Goal: Information Seeking & Learning: Learn about a topic

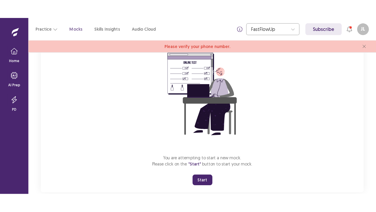
scroll to position [57, 0]
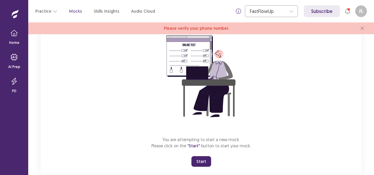
click at [199, 161] on button "Start" at bounding box center [201, 161] width 20 height 11
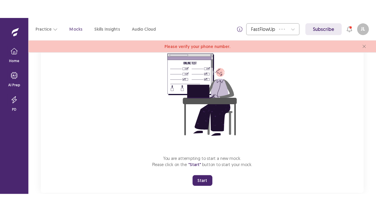
scroll to position [32, 0]
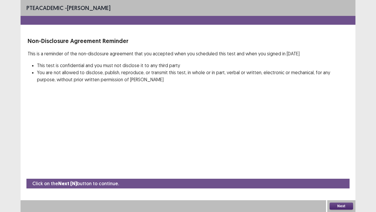
click at [345, 174] on button "Next" at bounding box center [342, 205] width 24 height 7
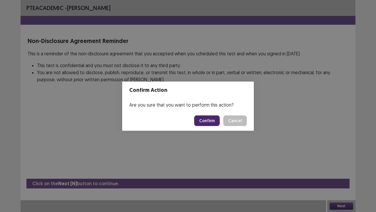
click at [204, 118] on button "Confirm" at bounding box center [207, 120] width 26 height 11
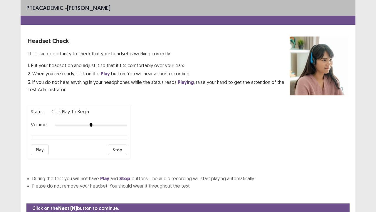
scroll to position [22, 0]
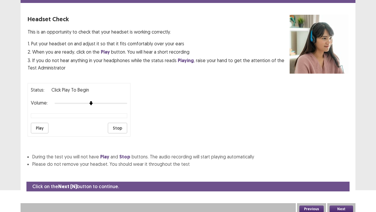
click at [35, 126] on button "Play" at bounding box center [40, 128] width 18 height 11
click at [41, 125] on button "Play" at bounding box center [40, 128] width 18 height 11
click at [38, 129] on button "Play" at bounding box center [40, 128] width 18 height 11
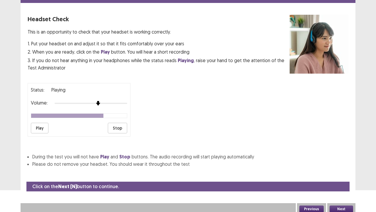
click at [96, 101] on div at bounding box center [91, 103] width 73 height 5
click at [115, 101] on div at bounding box center [91, 103] width 73 height 5
click at [125, 101] on div at bounding box center [91, 103] width 73 height 5
click at [30, 126] on div "Status: Click Play to Begin Volume: Play Stop" at bounding box center [79, 110] width 103 height 54
click at [36, 126] on button "Play" at bounding box center [40, 128] width 18 height 11
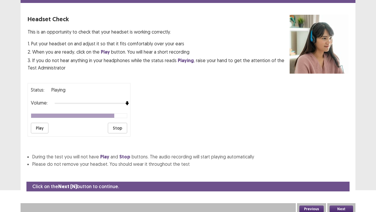
click at [334, 174] on button "Next" at bounding box center [342, 208] width 24 height 7
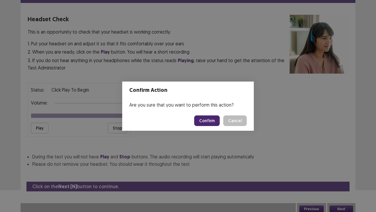
click at [216, 117] on button "Confirm" at bounding box center [207, 120] width 26 height 11
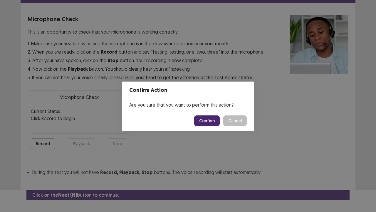
scroll to position [32, 0]
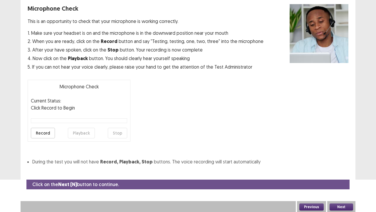
click at [41, 128] on button "Record" at bounding box center [43, 133] width 24 height 11
click at [117, 132] on button "Stop" at bounding box center [117, 133] width 19 height 11
click at [87, 130] on button "Playback" at bounding box center [81, 133] width 27 height 11
click at [75, 131] on button "Playback" at bounding box center [81, 133] width 27 height 11
click at [346, 174] on button "Next" at bounding box center [342, 206] width 24 height 7
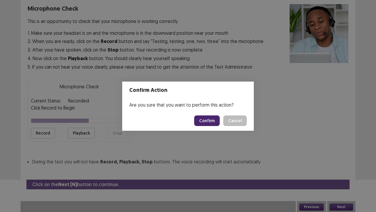
click at [201, 125] on button "Confirm" at bounding box center [207, 120] width 26 height 11
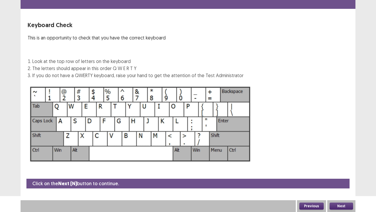
scroll to position [16, 0]
click at [341, 174] on button "Next" at bounding box center [342, 205] width 24 height 7
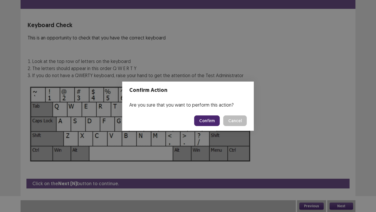
click at [214, 119] on button "Confirm" at bounding box center [207, 120] width 26 height 11
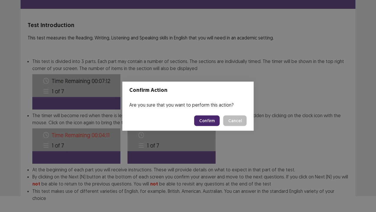
scroll to position [46, 0]
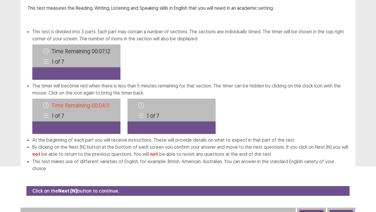
click at [346, 174] on button "Next" at bounding box center [342, 213] width 24 height 7
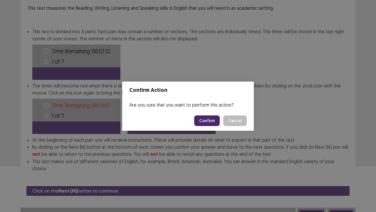
click at [213, 124] on button "Confirm" at bounding box center [207, 120] width 26 height 11
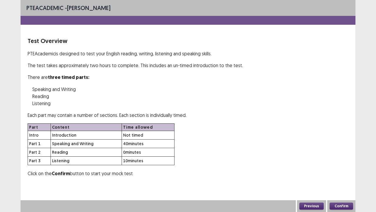
scroll to position [0, 0]
click at [341, 174] on button "Confirm" at bounding box center [342, 205] width 24 height 7
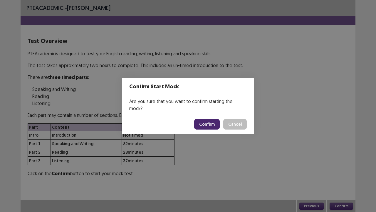
click at [208, 123] on button "Confirm" at bounding box center [207, 124] width 26 height 11
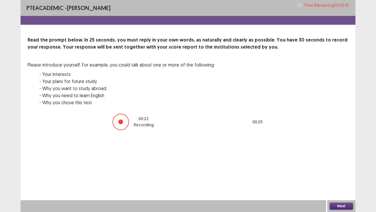
click at [348, 174] on button "Next" at bounding box center [342, 205] width 24 height 7
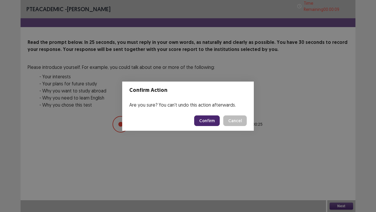
click at [210, 115] on button "Confirm" at bounding box center [207, 120] width 26 height 11
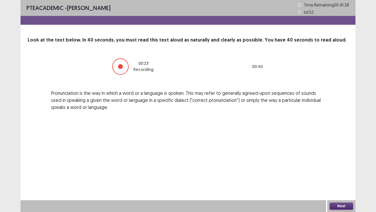
click at [344, 174] on button "Next" at bounding box center [342, 205] width 24 height 7
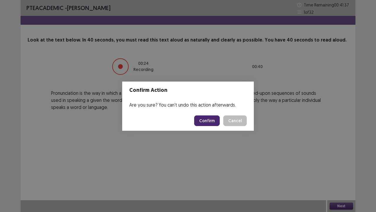
click at [203, 121] on button "Confirm" at bounding box center [207, 120] width 26 height 11
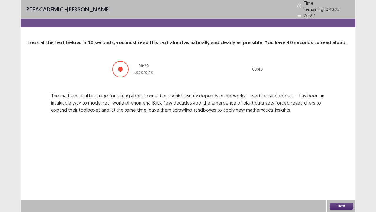
click at [342, 174] on button "Next" at bounding box center [342, 205] width 24 height 7
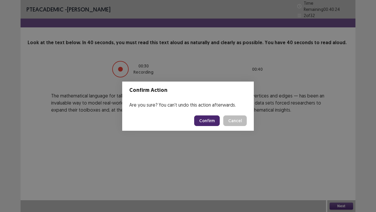
click at [211, 124] on button "Confirm" at bounding box center [207, 120] width 26 height 11
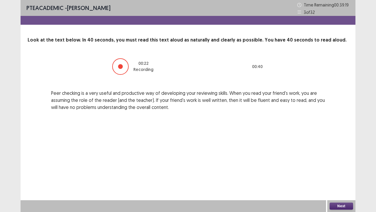
click at [339, 174] on button "Next" at bounding box center [342, 205] width 24 height 7
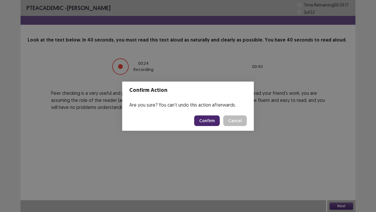
click at [203, 120] on button "Confirm" at bounding box center [207, 120] width 26 height 11
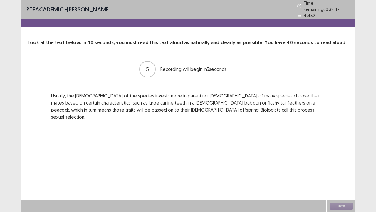
click at [124, 112] on div "PTE academic - [PERSON_NAME] Time Remaining 00 : 38 : 42 4 of 32 Look at the te…" at bounding box center [188, 66] width 335 height 132
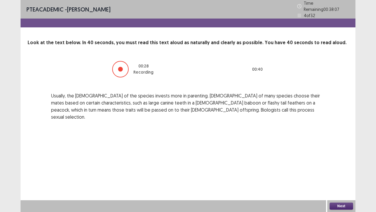
click at [339, 174] on div "Next" at bounding box center [342, 206] width 28 height 12
click at [341, 174] on button "Next" at bounding box center [342, 205] width 24 height 7
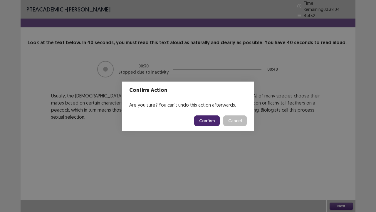
click at [201, 118] on button "Confirm" at bounding box center [207, 120] width 26 height 11
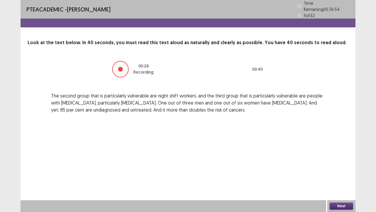
click at [340, 174] on button "Next" at bounding box center [342, 205] width 24 height 7
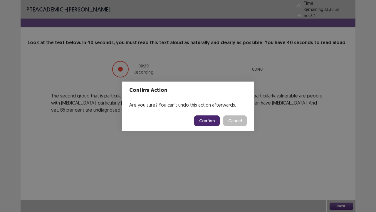
click at [202, 123] on button "Confirm" at bounding box center [207, 120] width 26 height 11
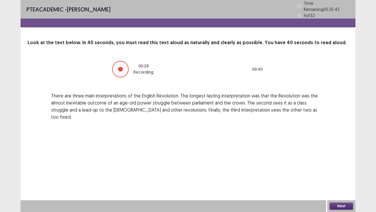
click at [343, 174] on button "Next" at bounding box center [342, 205] width 24 height 7
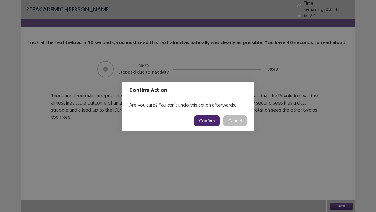
click at [201, 121] on button "Confirm" at bounding box center [207, 120] width 26 height 11
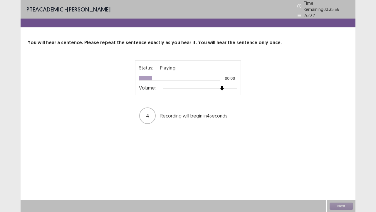
click at [220, 86] on div at bounding box center [200, 88] width 74 height 5
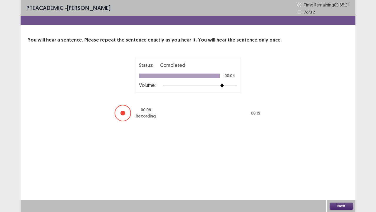
click at [347, 174] on button "Next" at bounding box center [342, 205] width 24 height 7
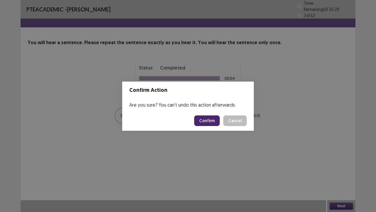
click at [205, 122] on button "Confirm" at bounding box center [207, 120] width 26 height 11
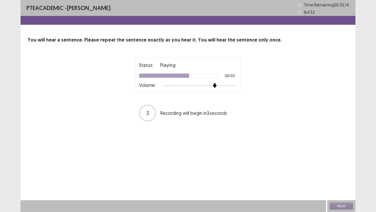
click at [218, 85] on div at bounding box center [200, 85] width 74 height 5
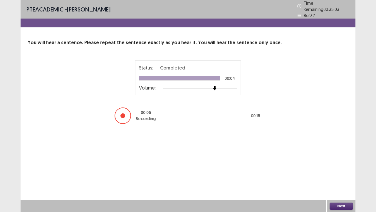
click at [340, 174] on button "Next" at bounding box center [342, 205] width 24 height 7
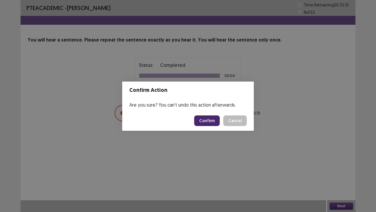
click at [209, 119] on button "Confirm" at bounding box center [207, 120] width 26 height 11
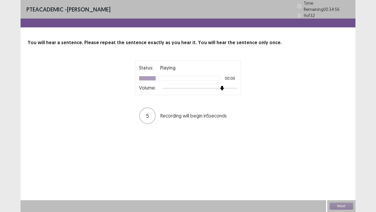
click at [226, 86] on div at bounding box center [200, 88] width 74 height 5
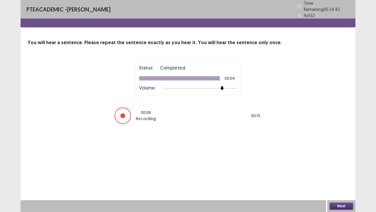
click at [337, 174] on button "Next" at bounding box center [342, 205] width 24 height 7
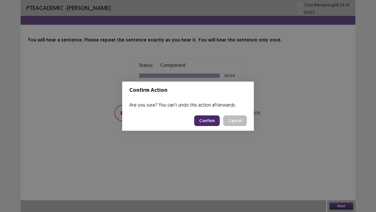
click at [203, 119] on button "Confirm" at bounding box center [207, 120] width 26 height 11
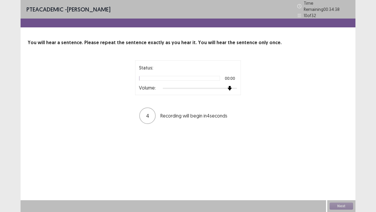
click at [229, 86] on div at bounding box center [200, 88] width 74 height 5
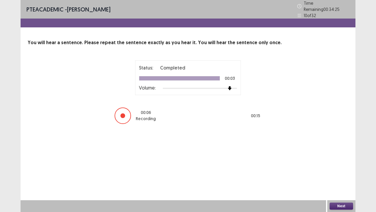
click at [343, 174] on button "Next" at bounding box center [342, 205] width 24 height 7
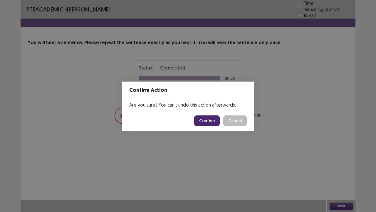
click at [206, 124] on button "Confirm" at bounding box center [207, 120] width 26 height 11
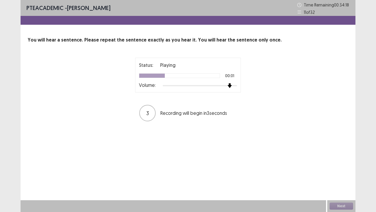
click at [229, 85] on div at bounding box center [200, 85] width 74 height 5
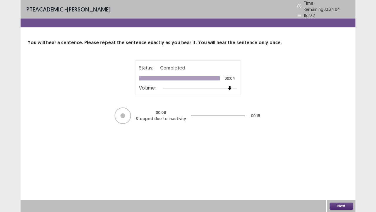
click at [337, 174] on button "Next" at bounding box center [342, 205] width 24 height 7
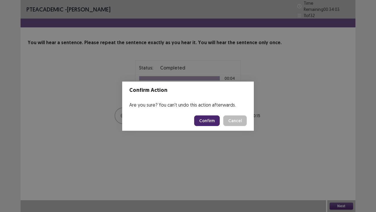
click at [210, 125] on button "Confirm" at bounding box center [207, 120] width 26 height 11
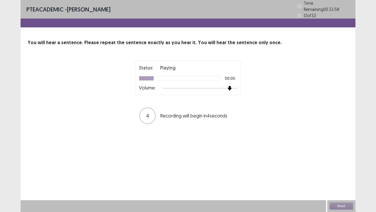
click at [231, 86] on div at bounding box center [200, 88] width 74 height 5
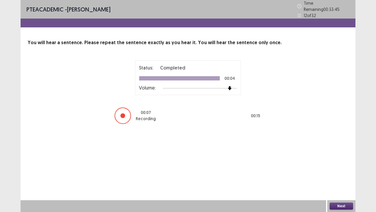
click at [344, 174] on button "Next" at bounding box center [342, 205] width 24 height 7
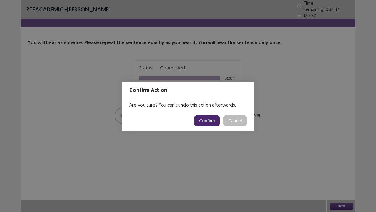
click at [204, 116] on button "Confirm" at bounding box center [207, 120] width 26 height 11
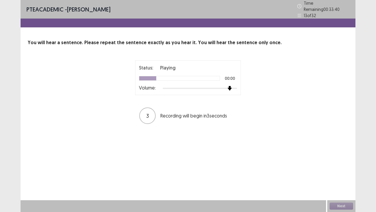
click at [231, 87] on div at bounding box center [200, 88] width 74 height 5
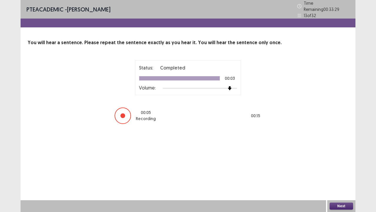
click at [338, 174] on div "Next" at bounding box center [342, 206] width 28 height 12
click at [339, 174] on button "Next" at bounding box center [342, 205] width 24 height 7
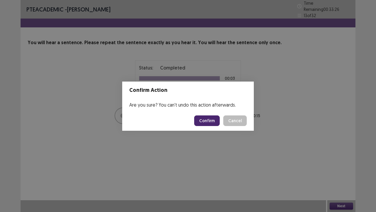
click at [209, 123] on button "Confirm" at bounding box center [207, 120] width 26 height 11
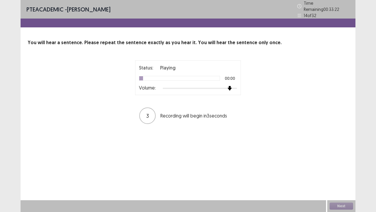
click at [230, 86] on div at bounding box center [200, 88] width 74 height 5
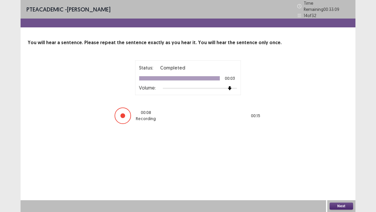
click at [337, 174] on button "Next" at bounding box center [342, 205] width 24 height 7
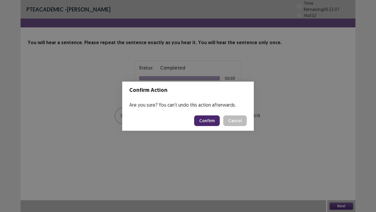
click at [207, 126] on footer "Confirm Cancel" at bounding box center [188, 121] width 132 height 20
click at [206, 124] on button "Confirm" at bounding box center [207, 120] width 26 height 11
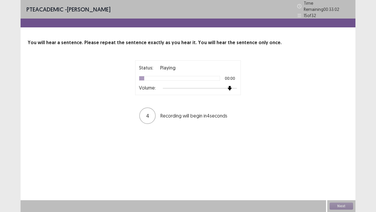
click at [230, 86] on div at bounding box center [200, 88] width 74 height 5
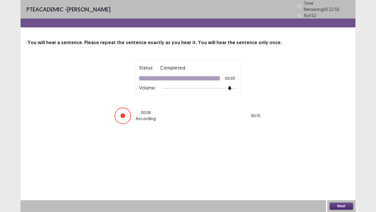
click at [342, 174] on button "Next" at bounding box center [342, 205] width 24 height 7
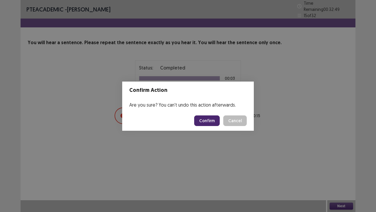
click at [209, 124] on button "Confirm" at bounding box center [207, 120] width 26 height 11
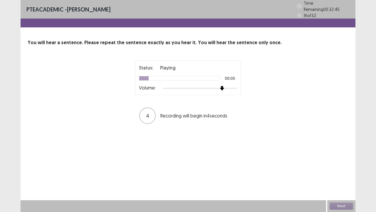
click at [224, 86] on div at bounding box center [200, 88] width 74 height 5
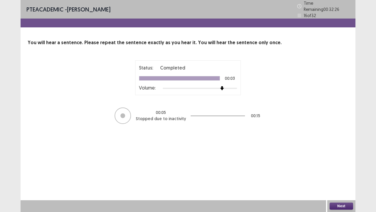
click at [343, 174] on button "Next" at bounding box center [342, 205] width 24 height 7
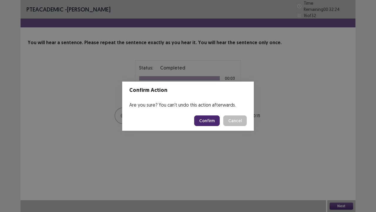
click at [213, 122] on button "Confirm" at bounding box center [207, 120] width 26 height 11
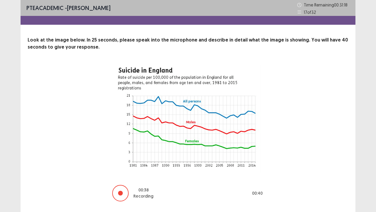
scroll to position [16, 0]
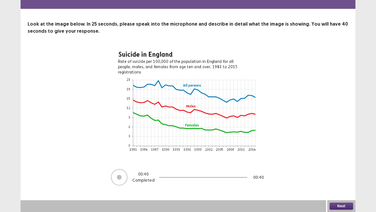
click at [354, 174] on div "Next" at bounding box center [342, 206] width 28 height 12
click at [348, 174] on button "Next" at bounding box center [342, 205] width 24 height 7
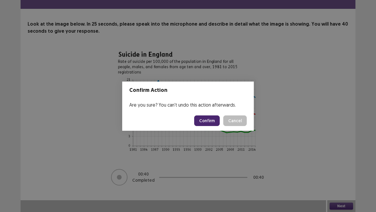
click at [210, 119] on button "Confirm" at bounding box center [207, 120] width 26 height 11
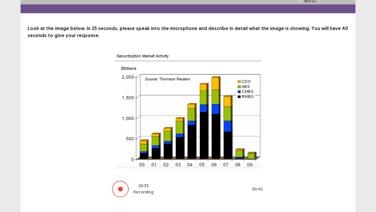
scroll to position [23, 0]
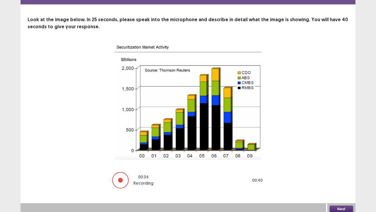
click at [344, 174] on button "Next" at bounding box center [342, 208] width 24 height 7
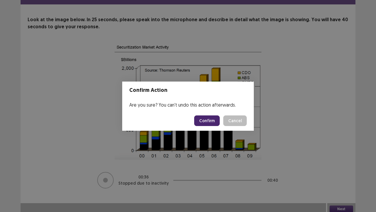
click at [214, 122] on button "Confirm" at bounding box center [207, 120] width 26 height 11
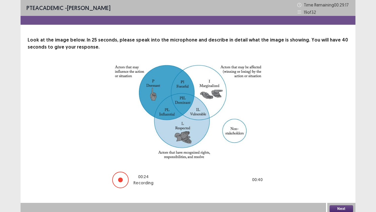
click at [341, 174] on button "Next" at bounding box center [342, 208] width 24 height 7
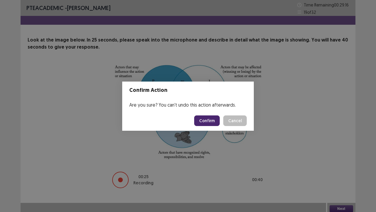
click at [211, 116] on button "Confirm" at bounding box center [207, 120] width 26 height 11
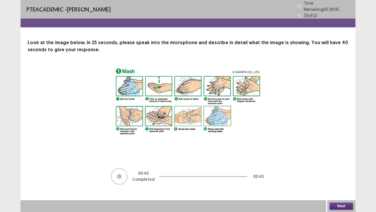
click at [343, 174] on button "Next" at bounding box center [342, 205] width 24 height 7
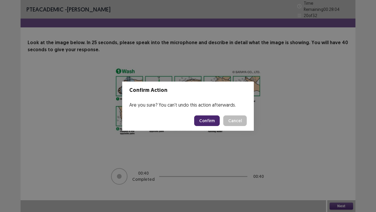
click at [199, 120] on button "Confirm" at bounding box center [207, 120] width 26 height 11
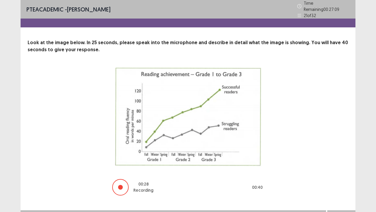
scroll to position [7, 0]
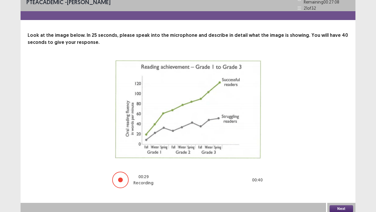
click at [338, 174] on button "Next" at bounding box center [342, 208] width 24 height 7
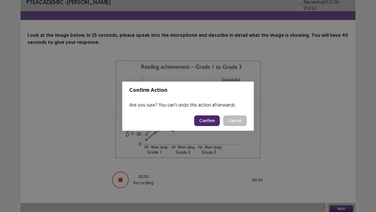
click at [210, 118] on button "Confirm" at bounding box center [207, 120] width 26 height 11
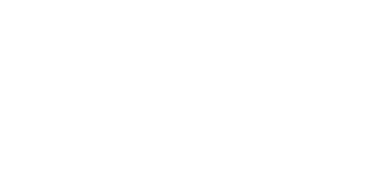
scroll to position [0, 0]
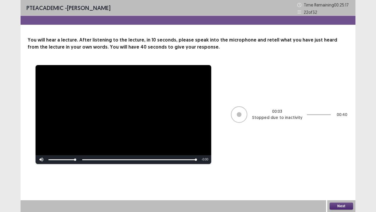
click at [246, 115] on div at bounding box center [239, 114] width 16 height 16
click at [282, 114] on div "00 : 03 Stopped due to inactivity" at bounding box center [277, 114] width 50 height 12
click at [41, 159] on span "Video Player" at bounding box center [42, 159] width 12 height 0
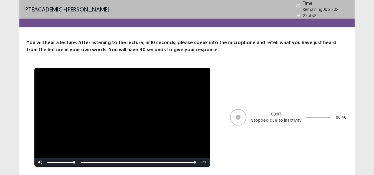
click at [250, 132] on div "**********" at bounding box center [186, 116] width 321 height 99
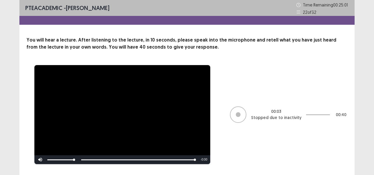
scroll to position [15, 0]
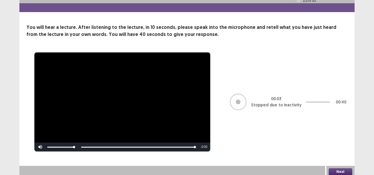
click at [351, 170] on button "Next" at bounding box center [341, 171] width 24 height 7
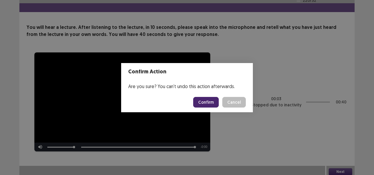
click at [208, 97] on button "Confirm" at bounding box center [206, 102] width 26 height 11
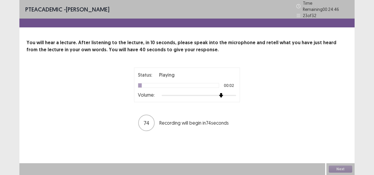
click at [224, 93] on div at bounding box center [199, 95] width 74 height 5
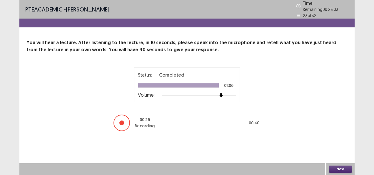
click at [345, 170] on button "Next" at bounding box center [341, 168] width 24 height 7
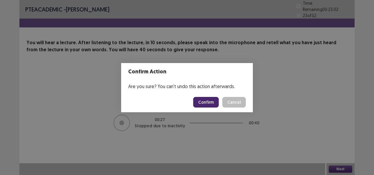
click at [209, 103] on button "Confirm" at bounding box center [206, 102] width 26 height 11
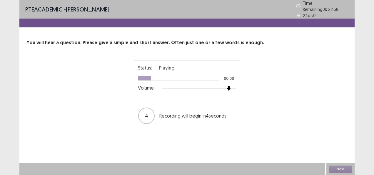
click at [229, 86] on div at bounding box center [199, 88] width 74 height 5
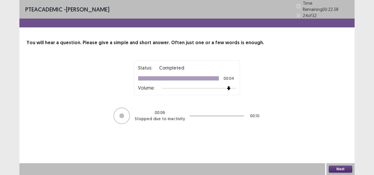
click at [340, 167] on button "Next" at bounding box center [341, 168] width 24 height 7
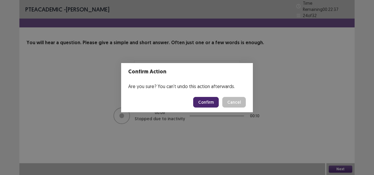
click at [201, 102] on button "Confirm" at bounding box center [206, 102] width 26 height 11
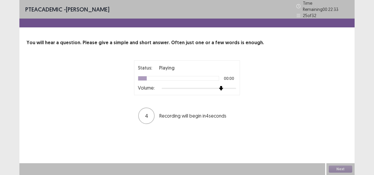
click at [222, 86] on div at bounding box center [199, 88] width 74 height 5
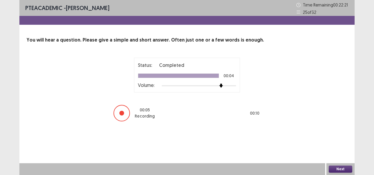
click at [337, 170] on button "Next" at bounding box center [341, 168] width 24 height 7
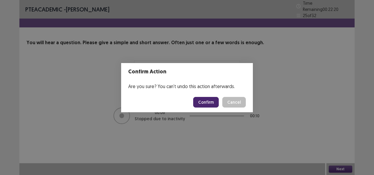
click at [214, 99] on button "Confirm" at bounding box center [206, 102] width 26 height 11
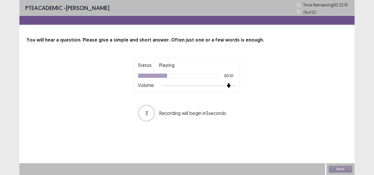
click at [226, 85] on div at bounding box center [199, 85] width 74 height 5
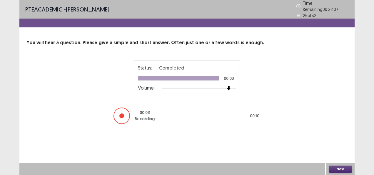
click at [336, 169] on button "Next" at bounding box center [341, 168] width 24 height 7
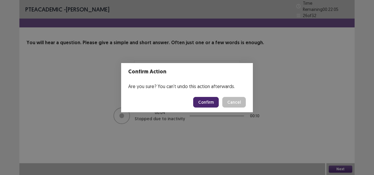
click at [208, 106] on button "Confirm" at bounding box center [206, 102] width 26 height 11
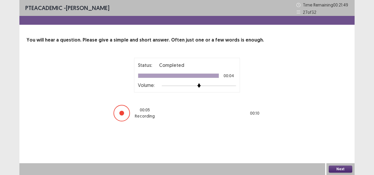
click at [335, 170] on button "Next" at bounding box center [341, 168] width 24 height 7
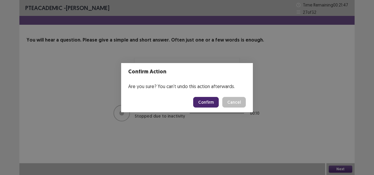
click at [201, 101] on button "Confirm" at bounding box center [206, 102] width 26 height 11
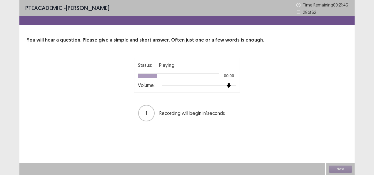
click at [226, 85] on div at bounding box center [199, 85] width 74 height 5
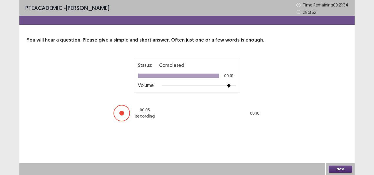
click at [339, 169] on button "Next" at bounding box center [341, 168] width 24 height 7
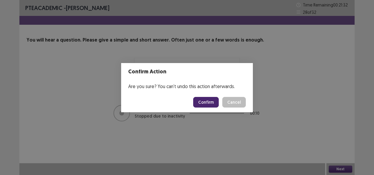
click at [203, 102] on button "Confirm" at bounding box center [206, 102] width 26 height 11
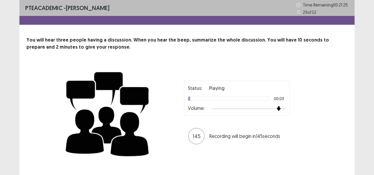
click at [280, 110] on div at bounding box center [249, 108] width 74 height 5
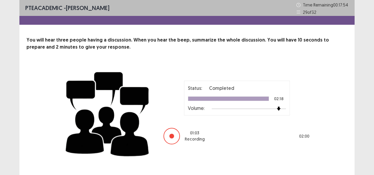
scroll to position [12, 0]
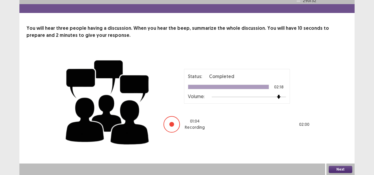
click at [338, 168] on button "Next" at bounding box center [341, 169] width 24 height 7
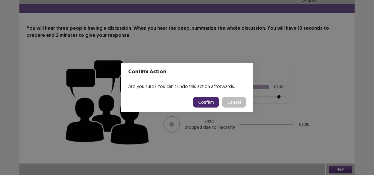
click at [214, 105] on button "Confirm" at bounding box center [206, 102] width 26 height 11
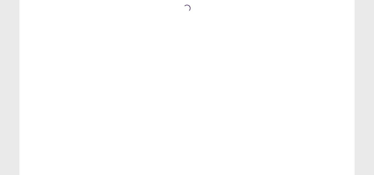
scroll to position [0, 0]
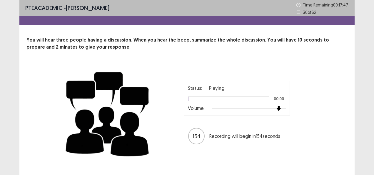
click at [281, 109] on div at bounding box center [249, 108] width 74 height 5
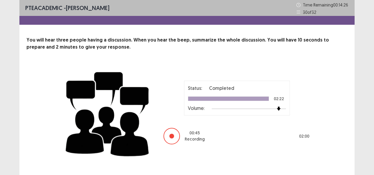
scroll to position [12, 0]
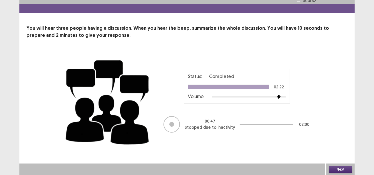
click at [336, 170] on button "Next" at bounding box center [341, 169] width 24 height 7
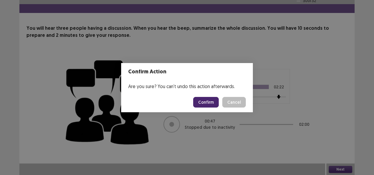
click at [204, 104] on button "Confirm" at bounding box center [206, 102] width 26 height 11
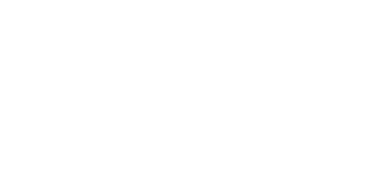
scroll to position [0, 0]
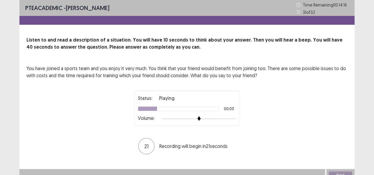
click at [215, 118] on div at bounding box center [199, 118] width 74 height 5
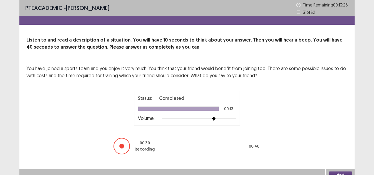
scroll to position [6, 0]
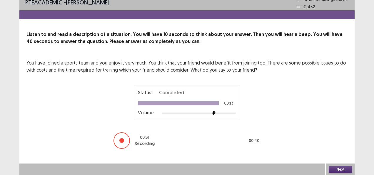
click at [336, 168] on button "Next" at bounding box center [341, 169] width 24 height 7
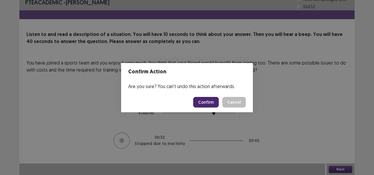
click at [205, 102] on button "Confirm" at bounding box center [206, 102] width 26 height 11
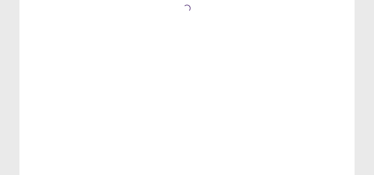
scroll to position [0, 0]
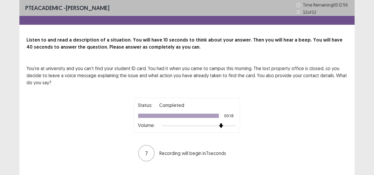
click at [221, 125] on div at bounding box center [199, 125] width 74 height 5
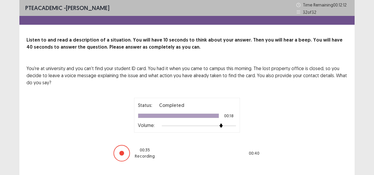
scroll to position [13, 0]
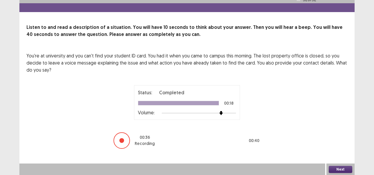
click at [337, 165] on div "Next" at bounding box center [340, 169] width 28 height 12
click at [344, 168] on button "Next" at bounding box center [341, 169] width 24 height 7
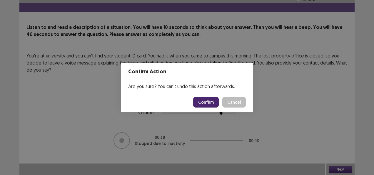
click at [203, 103] on button "Confirm" at bounding box center [206, 102] width 26 height 11
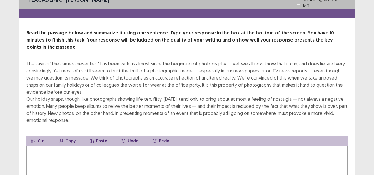
scroll to position [10, 0]
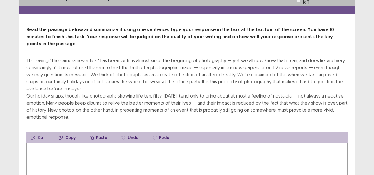
click at [72, 155] on textarea at bounding box center [186, 175] width 321 height 65
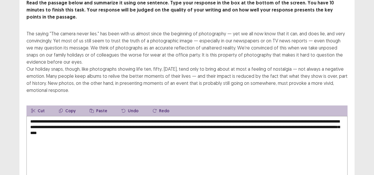
scroll to position [72, 0]
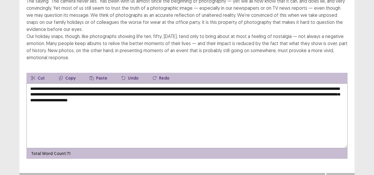
type textarea "**********"
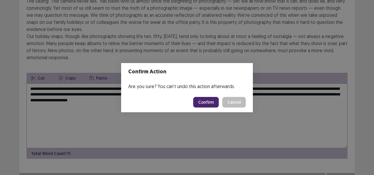
click at [206, 102] on button "Confirm" at bounding box center [206, 102] width 26 height 11
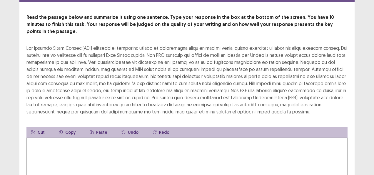
scroll to position [26, 0]
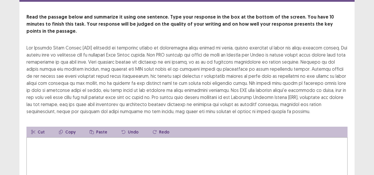
click at [86, 144] on textarea at bounding box center [186, 169] width 321 height 65
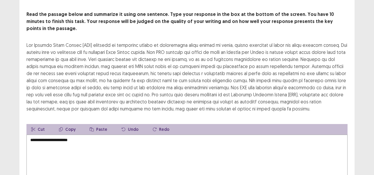
click at [114, 134] on textarea "**********" at bounding box center [186, 166] width 321 height 65
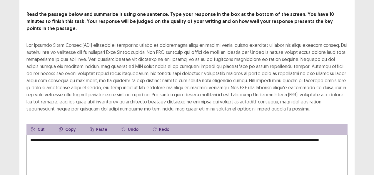
click at [115, 134] on textarea "**********" at bounding box center [186, 166] width 321 height 65
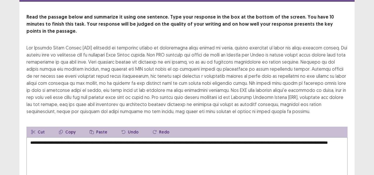
click at [84, 140] on textarea "**********" at bounding box center [186, 169] width 321 height 65
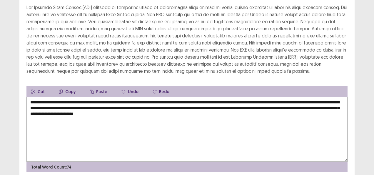
scroll to position [79, 0]
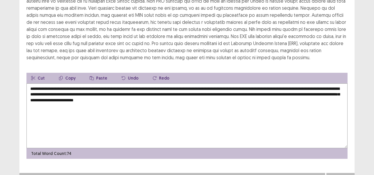
type textarea "**********"
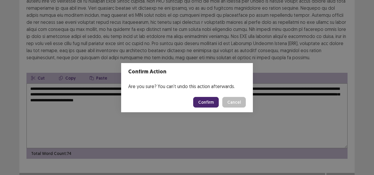
click at [200, 103] on button "Confirm" at bounding box center [206, 102] width 26 height 11
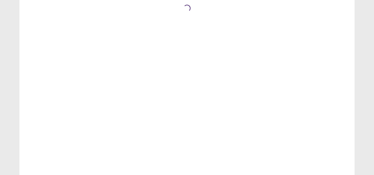
scroll to position [0, 0]
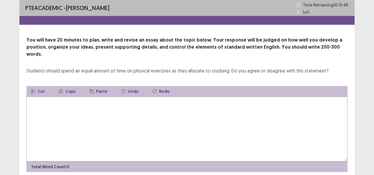
click at [191, 103] on textarea at bounding box center [186, 128] width 321 height 65
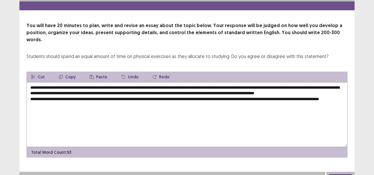
scroll to position [14, 0]
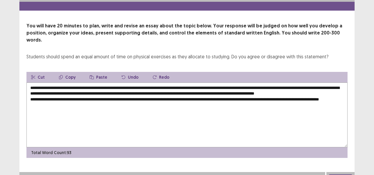
click at [322, 98] on textarea "**********" at bounding box center [186, 114] width 321 height 65
click at [126, 108] on textarea "**********" at bounding box center [186, 114] width 321 height 65
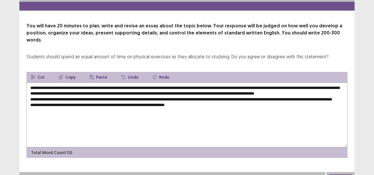
click at [87, 97] on textarea "**********" at bounding box center [186, 114] width 321 height 65
click at [224, 99] on textarea "**********" at bounding box center [186, 114] width 321 height 65
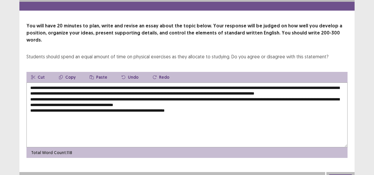
click at [191, 101] on textarea "**********" at bounding box center [186, 114] width 321 height 65
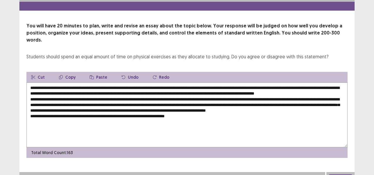
click at [194, 118] on textarea "**********" at bounding box center [186, 114] width 321 height 65
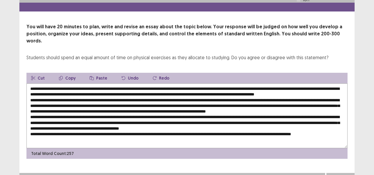
scroll to position [6, 0]
click at [75, 135] on textarea at bounding box center [186, 115] width 321 height 65
click at [124, 132] on textarea at bounding box center [186, 115] width 321 height 65
click at [132, 137] on textarea at bounding box center [186, 115] width 321 height 65
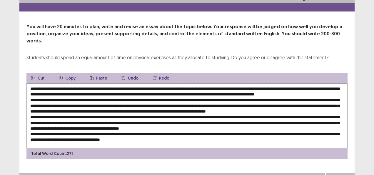
type textarea "**********"
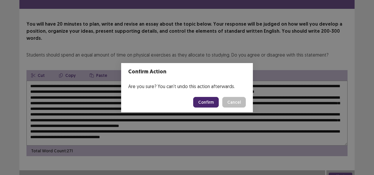
click at [203, 99] on button "Confirm" at bounding box center [206, 102] width 26 height 11
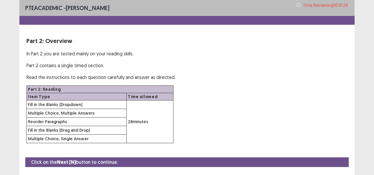
scroll to position [15, 0]
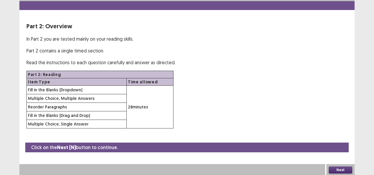
click at [350, 167] on button "Next" at bounding box center [341, 169] width 24 height 7
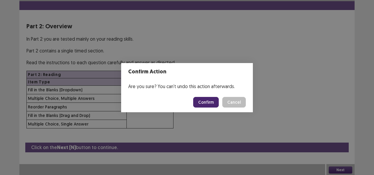
click at [206, 102] on button "Confirm" at bounding box center [206, 102] width 26 height 11
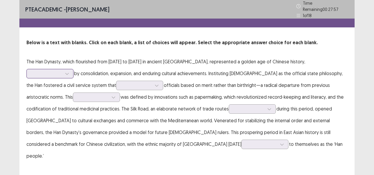
click at [63, 70] on div at bounding box center [47, 73] width 32 height 7
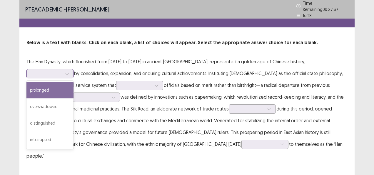
click at [74, 82] on div "prolonged" at bounding box center [49, 90] width 47 height 16
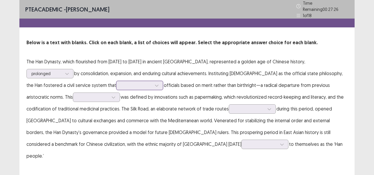
click at [121, 83] on div at bounding box center [136, 85] width 31 height 6
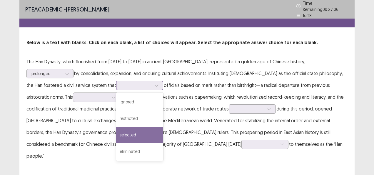
click at [116, 136] on div "selected" at bounding box center [139, 134] width 47 height 16
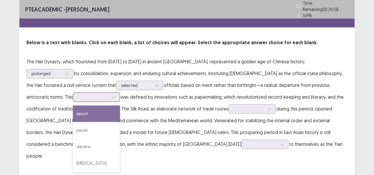
click at [78, 96] on div at bounding box center [93, 97] width 31 height 6
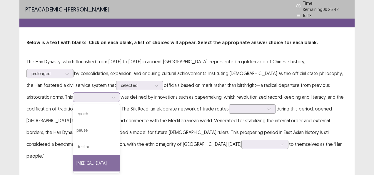
click at [73, 159] on div "[MEDICAL_DATA]" at bounding box center [96, 163] width 47 height 16
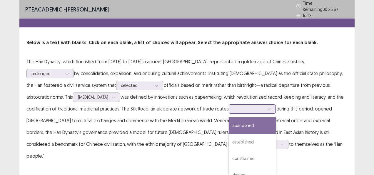
click at [234, 106] on div at bounding box center [249, 109] width 31 height 6
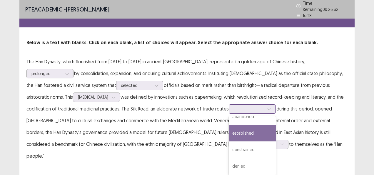
scroll to position [1, 0]
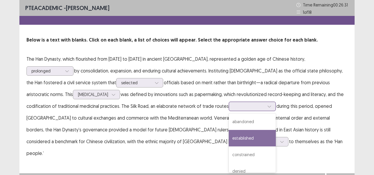
click at [229, 132] on div "established" at bounding box center [252, 138] width 47 height 16
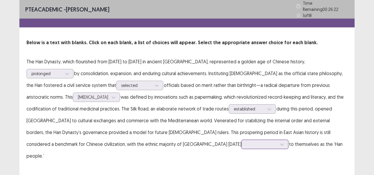
scroll to position [42, 0]
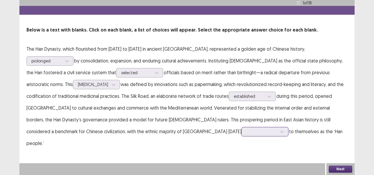
click at [241, 136] on div at bounding box center [264, 131] width 47 height 9
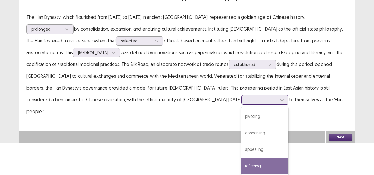
click at [241, 166] on div "referring" at bounding box center [264, 165] width 47 height 16
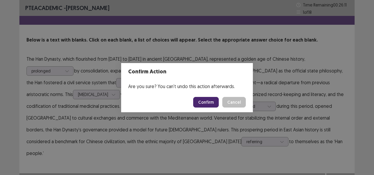
click at [201, 99] on button "Confirm" at bounding box center [206, 102] width 26 height 11
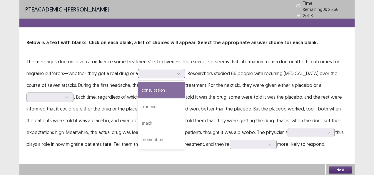
click at [158, 71] on div at bounding box center [158, 74] width 31 height 6
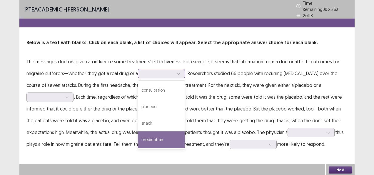
click at [168, 133] on div "medication" at bounding box center [161, 139] width 47 height 16
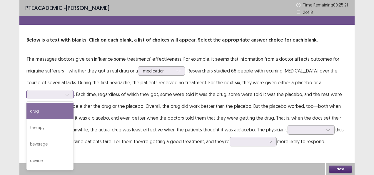
click at [62, 91] on div at bounding box center [46, 94] width 31 height 6
click at [74, 103] on div "drug" at bounding box center [49, 111] width 47 height 16
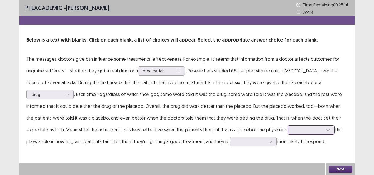
scroll to position [30, 0]
click at [288, 130] on div at bounding box center [311, 129] width 47 height 9
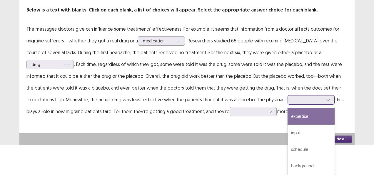
click at [288, 120] on div "expertise" at bounding box center [311, 116] width 47 height 16
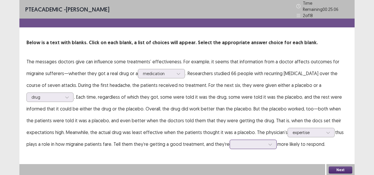
scroll to position [42, 0]
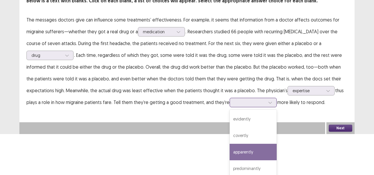
click at [230, 107] on div "4 results available. Use Up and Down to choose options, press Enter to select t…" at bounding box center [253, 102] width 47 height 9
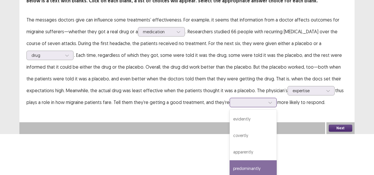
click at [230, 165] on div "predominantly" at bounding box center [253, 168] width 47 height 16
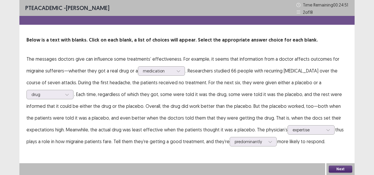
click at [348, 170] on button "Next" at bounding box center [341, 168] width 24 height 7
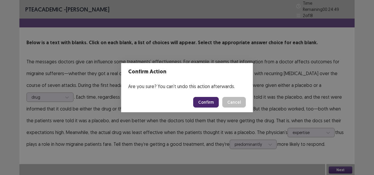
click at [201, 100] on button "Confirm" at bounding box center [206, 102] width 26 height 11
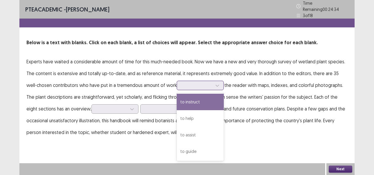
click at [213, 84] on div at bounding box center [217, 85] width 9 height 9
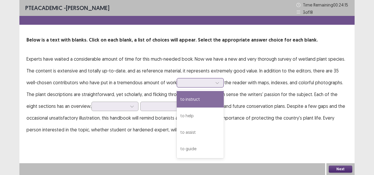
click at [206, 99] on div "to instruct" at bounding box center [200, 99] width 47 height 16
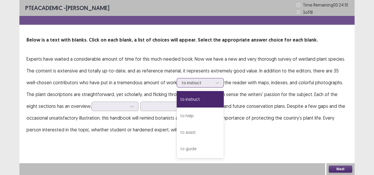
click at [187, 83] on div at bounding box center [197, 83] width 31 height 6
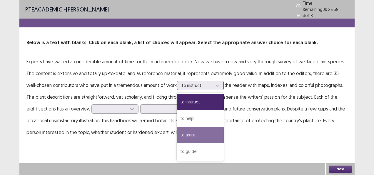
click at [199, 128] on div "to assist" at bounding box center [200, 134] width 47 height 16
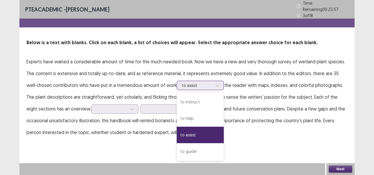
click at [216, 85] on icon at bounding box center [217, 86] width 3 height 2
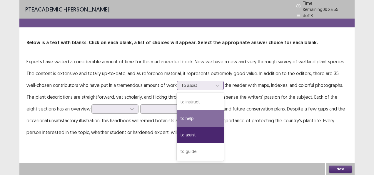
click at [183, 120] on div "to help" at bounding box center [200, 118] width 47 height 16
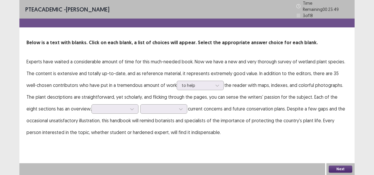
click at [115, 111] on p "Experts have waited a considerable amount of time for this much-needed book. No…" at bounding box center [186, 97] width 321 height 82
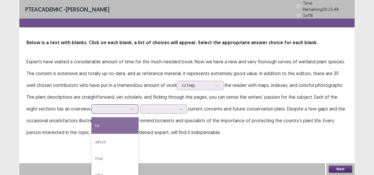
click at [110, 109] on div at bounding box center [111, 109] width 31 height 6
click at [122, 124] on div "to" at bounding box center [114, 125] width 47 height 16
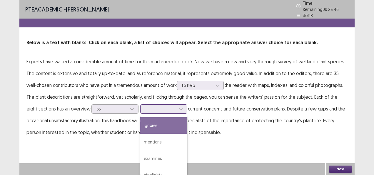
click at [176, 107] on div at bounding box center [180, 108] width 9 height 9
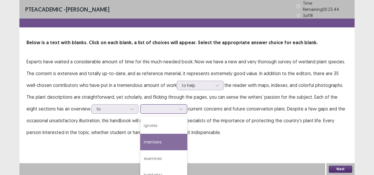
scroll to position [9, 0]
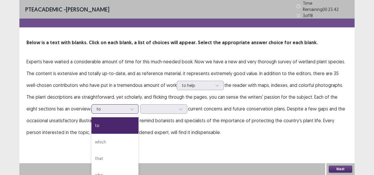
click at [99, 106] on div at bounding box center [111, 109] width 31 height 6
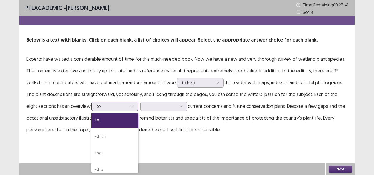
scroll to position [4, 0]
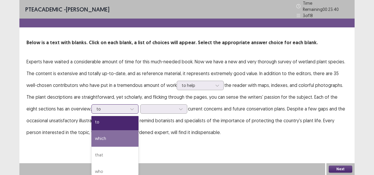
click at [106, 133] on div "which" at bounding box center [114, 138] width 47 height 16
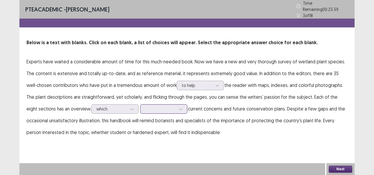
click at [162, 106] on div at bounding box center [160, 109] width 31 height 6
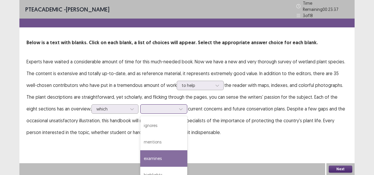
scroll to position [6, 0]
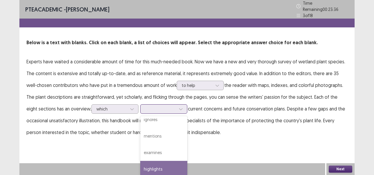
click at [143, 167] on div "highlights" at bounding box center [163, 169] width 47 height 16
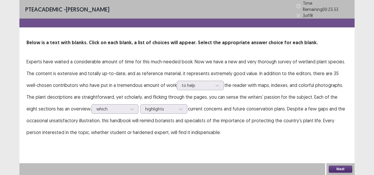
click at [343, 167] on button "Next" at bounding box center [341, 168] width 24 height 7
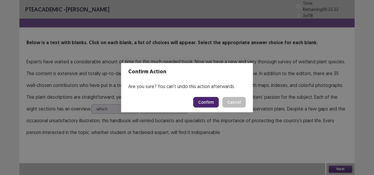
click at [214, 100] on button "Confirm" at bounding box center [206, 102] width 26 height 11
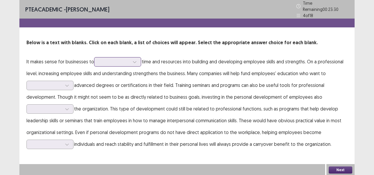
click at [106, 61] on div at bounding box center [114, 62] width 31 height 6
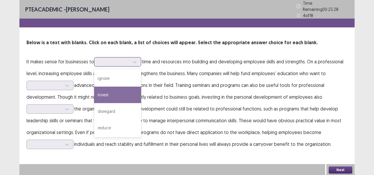
click at [107, 86] on div "invest" at bounding box center [117, 94] width 47 height 16
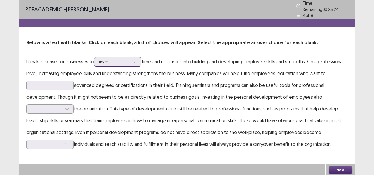
click at [109, 59] on div at bounding box center [114, 62] width 31 height 6
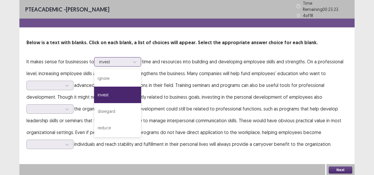
click at [109, 59] on div at bounding box center [114, 62] width 31 height 6
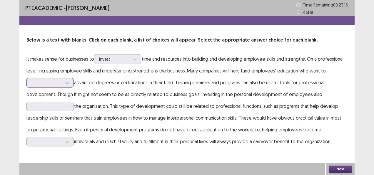
click at [63, 82] on div at bounding box center [67, 82] width 9 height 9
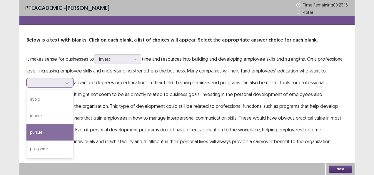
click at [47, 132] on div "pursue" at bounding box center [49, 132] width 47 height 16
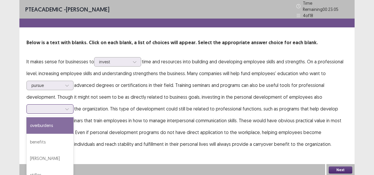
click at [56, 106] on div at bounding box center [46, 109] width 31 height 6
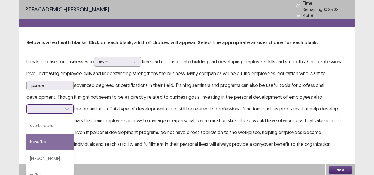
scroll to position [6, 0]
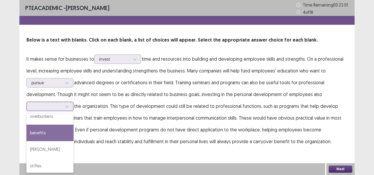
click at [51, 129] on div "benefits" at bounding box center [49, 132] width 47 height 16
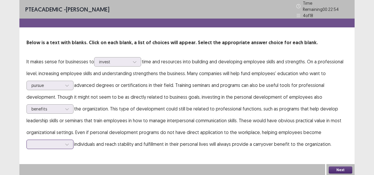
scroll to position [42, 0]
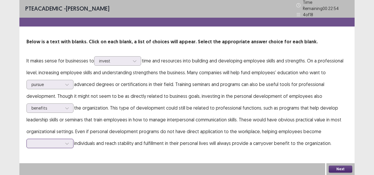
click at [53, 141] on div at bounding box center [49, 143] width 47 height 9
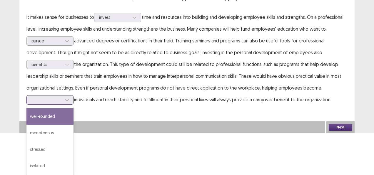
click at [54, 117] on div "well-rounded" at bounding box center [49, 116] width 47 height 16
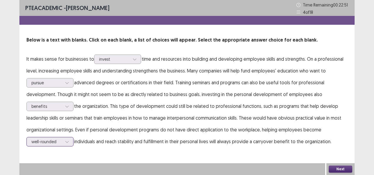
scroll to position [0, 0]
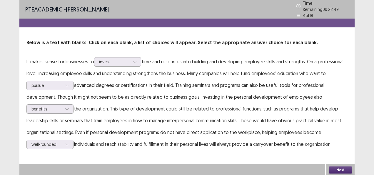
click at [348, 170] on button "Next" at bounding box center [341, 169] width 24 height 7
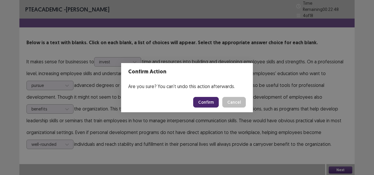
click at [211, 103] on button "Confirm" at bounding box center [206, 102] width 26 height 11
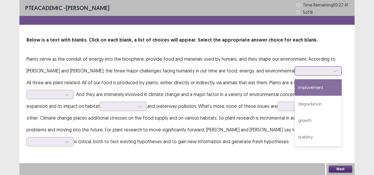
click at [300, 73] on div at bounding box center [315, 71] width 31 height 6
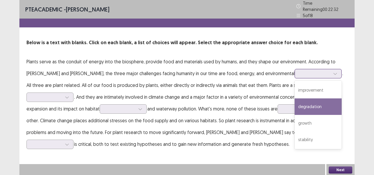
click at [300, 106] on div "degradation" at bounding box center [318, 106] width 47 height 16
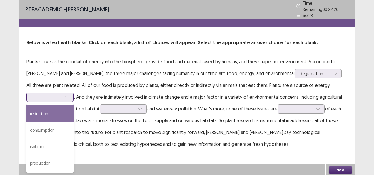
click at [63, 94] on div at bounding box center [67, 97] width 9 height 9
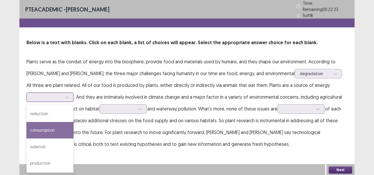
click at [52, 129] on div "consumption" at bounding box center [49, 130] width 47 height 16
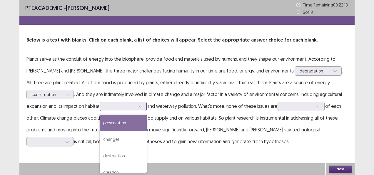
click at [112, 106] on div at bounding box center [120, 106] width 31 height 6
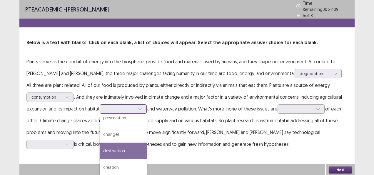
scroll to position [8, 0]
click at [121, 146] on div "destruction" at bounding box center [123, 150] width 47 height 16
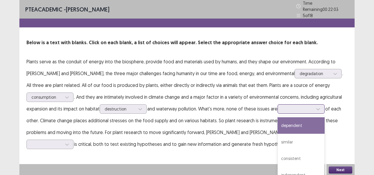
click at [301, 106] on div at bounding box center [298, 109] width 31 height 6
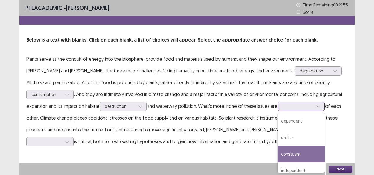
scroll to position [9, 0]
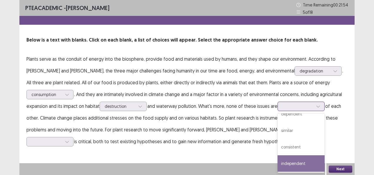
click at [313, 157] on div "independent" at bounding box center [301, 163] width 47 height 16
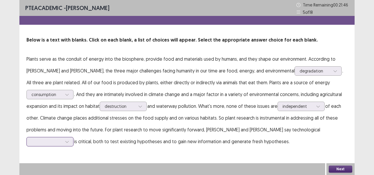
scroll to position [30, 0]
click at [74, 137] on div at bounding box center [49, 141] width 47 height 9
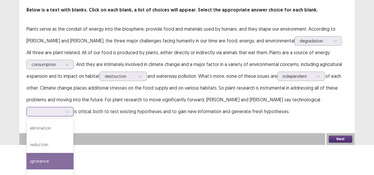
click at [74, 153] on div "ignorance" at bounding box center [49, 161] width 47 height 16
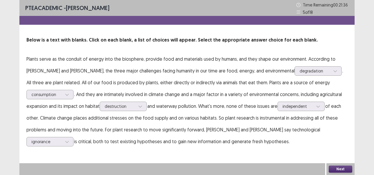
click at [335, 170] on button "Next" at bounding box center [341, 168] width 24 height 7
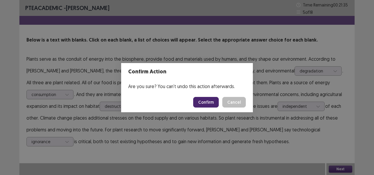
click at [203, 106] on button "Confirm" at bounding box center [206, 102] width 26 height 11
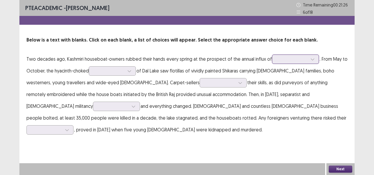
click at [284, 61] on div at bounding box center [292, 59] width 31 height 6
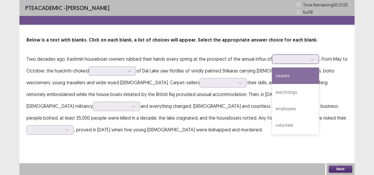
click at [278, 75] on div "tourists" at bounding box center [295, 75] width 47 height 16
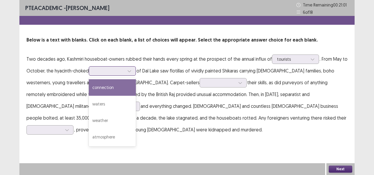
click at [111, 71] on div at bounding box center [109, 71] width 31 height 6
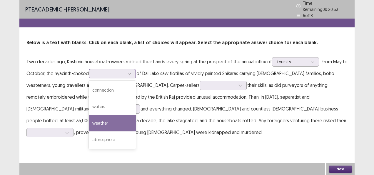
click at [109, 124] on div "weather" at bounding box center [112, 123] width 47 height 16
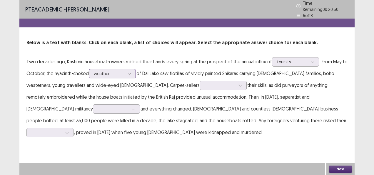
click at [127, 72] on div at bounding box center [129, 73] width 9 height 9
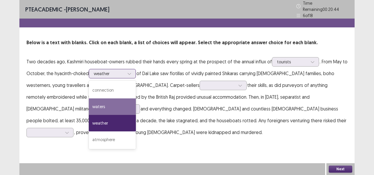
click at [113, 103] on div "waters" at bounding box center [112, 106] width 47 height 16
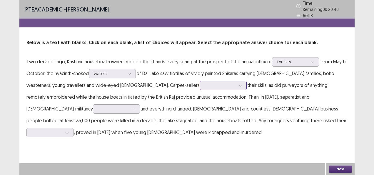
click at [205, 82] on div at bounding box center [220, 85] width 31 height 6
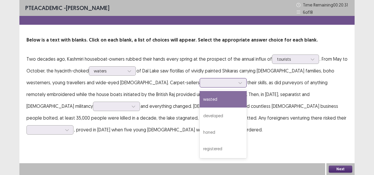
click at [200, 104] on div "wasted" at bounding box center [223, 99] width 47 height 16
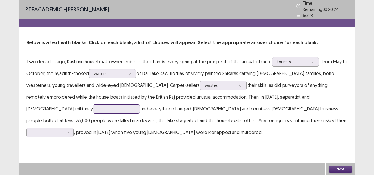
click at [129, 106] on div at bounding box center [113, 109] width 31 height 6
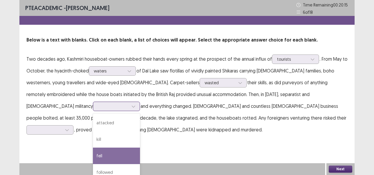
click at [140, 147] on div "fell" at bounding box center [116, 155] width 47 height 16
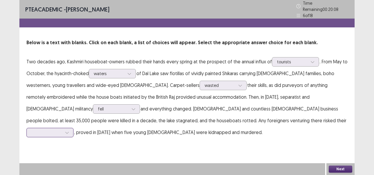
click at [62, 129] on div at bounding box center [46, 132] width 31 height 6
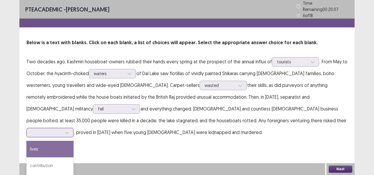
click at [74, 141] on div "lives" at bounding box center [49, 149] width 47 height 16
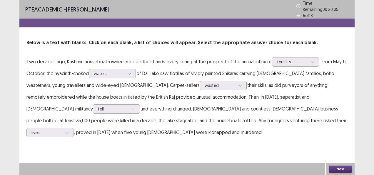
click at [339, 165] on button "Next" at bounding box center [341, 168] width 24 height 7
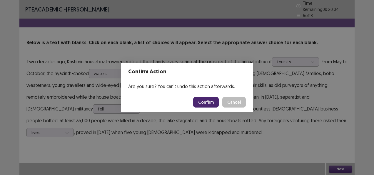
click at [201, 100] on button "Confirm" at bounding box center [206, 102] width 26 height 11
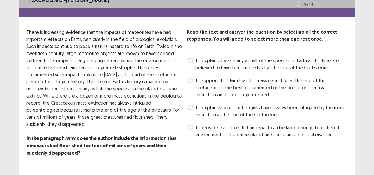
scroll to position [8, 0]
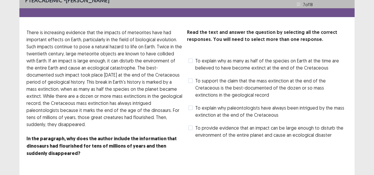
click at [271, 66] on span "To explain why as many as half of the species on Earth at the time are believed…" at bounding box center [271, 64] width 152 height 14
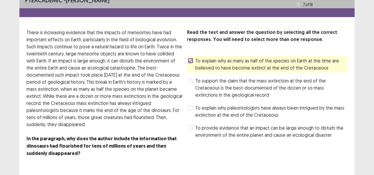
click at [221, 110] on span "To explain why paleontologists have always been intrigued by the mass extinctio…" at bounding box center [271, 111] width 152 height 14
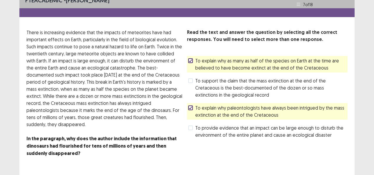
scroll to position [29, 0]
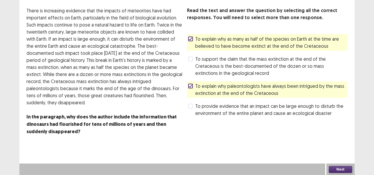
click at [338, 166] on button "Next" at bounding box center [341, 169] width 24 height 7
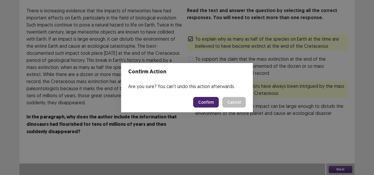
click at [205, 103] on button "Confirm" at bounding box center [206, 102] width 26 height 11
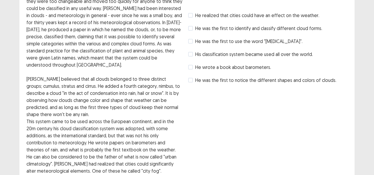
scroll to position [0, 0]
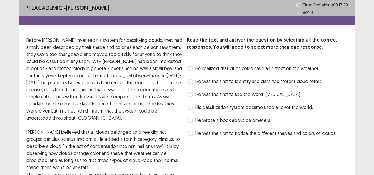
click at [284, 84] on span "He was the first to identify and classify different cloud forms." at bounding box center [258, 81] width 127 height 7
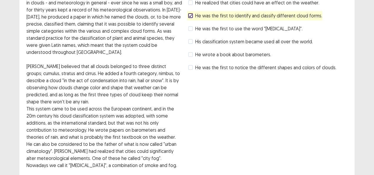
scroll to position [65, 0]
click at [235, 55] on span "He wrote a book about barometers." at bounding box center [233, 54] width 76 height 7
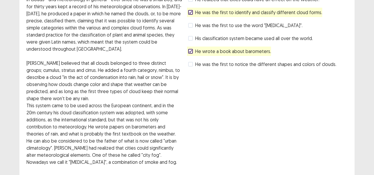
scroll to position [58, 0]
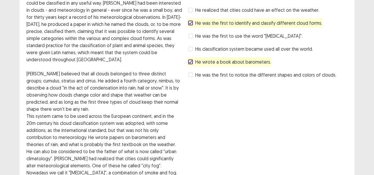
click at [260, 13] on span "He realized that cities could have an effect on the weather." at bounding box center [257, 9] width 124 height 7
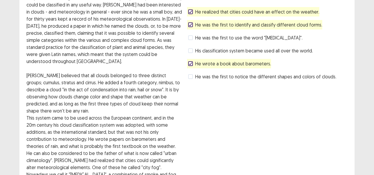
scroll to position [56, 0]
click at [191, 39] on span at bounding box center [190, 38] width 5 height 5
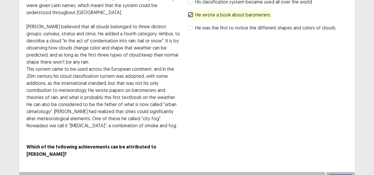
scroll to position [106, 0]
click at [341, 174] on button "Next" at bounding box center [341, 177] width 24 height 7
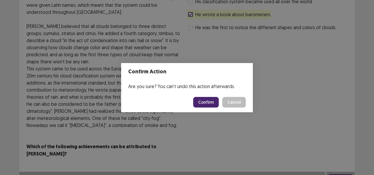
click at [209, 101] on button "Confirm" at bounding box center [206, 102] width 26 height 11
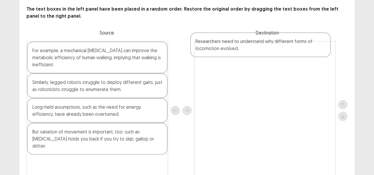
scroll to position [30, 0]
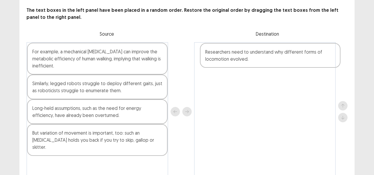
drag, startPoint x: 84, startPoint y: 65, endPoint x: 263, endPoint y: 58, distance: 179.0
click at [263, 58] on div "For example, a mechanical [MEDICAL_DATA] can improve the metabolic efficiency o…" at bounding box center [186, 111] width 321 height 139
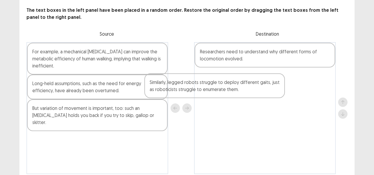
drag, startPoint x: 122, startPoint y: 86, endPoint x: 242, endPoint y: 84, distance: 120.6
click at [242, 84] on div "For example, a mechanical [MEDICAL_DATA] can improve the metabolic efficiency o…" at bounding box center [186, 108] width 321 height 132
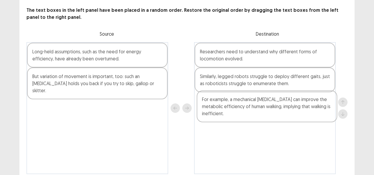
drag, startPoint x: 114, startPoint y: 47, endPoint x: 285, endPoint y: 95, distance: 178.5
click at [285, 95] on div "For example, a mechanical [MEDICAL_DATA] can improve the metabolic efficiency o…" at bounding box center [186, 108] width 321 height 132
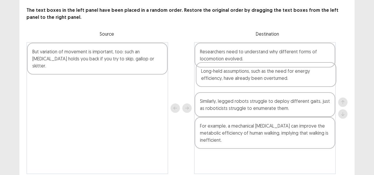
drag, startPoint x: 129, startPoint y: 55, endPoint x: 301, endPoint y: 75, distance: 173.7
click at [301, 75] on div "Long-held assumptions, such as the need for energy efficiency, have already bee…" at bounding box center [186, 108] width 321 height 132
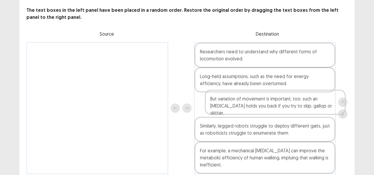
drag, startPoint x: 145, startPoint y: 54, endPoint x: 327, endPoint y: 102, distance: 188.5
click at [327, 102] on div "But variation of movement is important, too: such an [MEDICAL_DATA] holds you b…" at bounding box center [186, 108] width 321 height 132
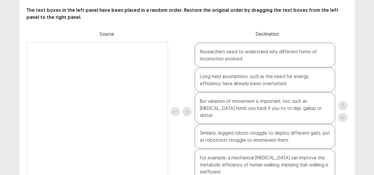
scroll to position [55, 0]
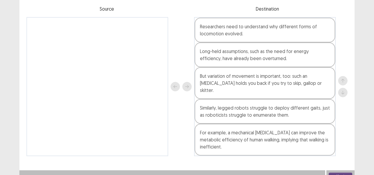
click at [346, 172] on button "Next" at bounding box center [341, 175] width 24 height 7
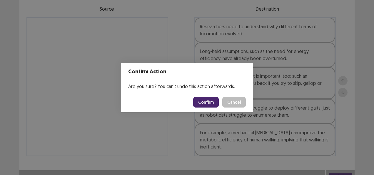
click at [199, 99] on button "Confirm" at bounding box center [206, 102] width 26 height 11
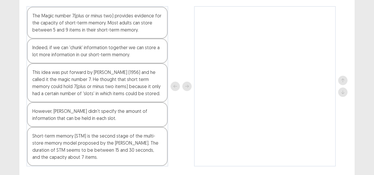
scroll to position [65, 0]
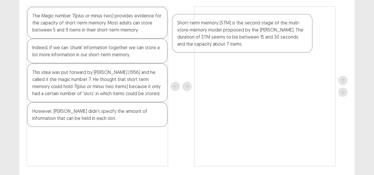
drag, startPoint x: 112, startPoint y: 146, endPoint x: 259, endPoint y: 33, distance: 185.4
click at [259, 33] on div "The Magic number 7(plus or minus two) provides evidence for the capacity of sho…" at bounding box center [186, 86] width 321 height 160
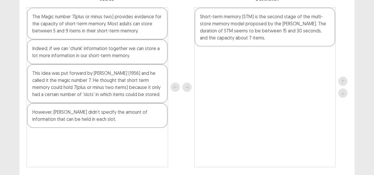
scroll to position [64, 0]
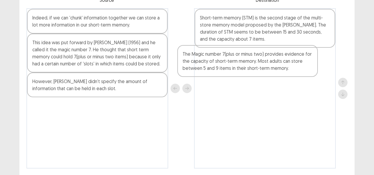
drag, startPoint x: 119, startPoint y: 32, endPoint x: 274, endPoint y: 70, distance: 159.4
click at [274, 70] on div "The Magic number 7(plus or minus two) provides evidence for the capacity of sho…" at bounding box center [186, 88] width 321 height 160
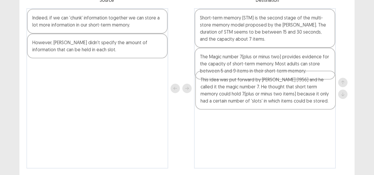
drag, startPoint x: 132, startPoint y: 58, endPoint x: 302, endPoint y: 96, distance: 174.7
click at [302, 96] on div "Indeed, if we can 'chunk' information together we can store a lot more informat…" at bounding box center [186, 88] width 321 height 160
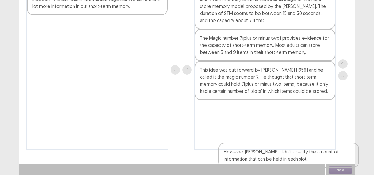
scroll to position [83, 0]
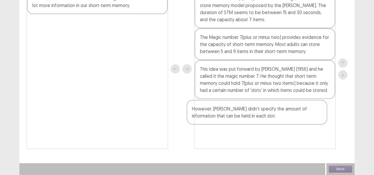
drag, startPoint x: 108, startPoint y: 44, endPoint x: 272, endPoint y: 112, distance: 178.0
click at [272, 112] on div "Indeed, if we can 'chunk' information together we can store a lot more informat…" at bounding box center [186, 69] width 321 height 160
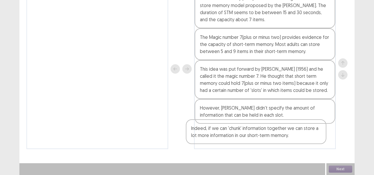
drag, startPoint x: 124, startPoint y: 9, endPoint x: 285, endPoint y: 139, distance: 206.9
click at [285, 139] on div "Indeed, if we can 'chunk' information together we can store a lot more informat…" at bounding box center [186, 69] width 321 height 160
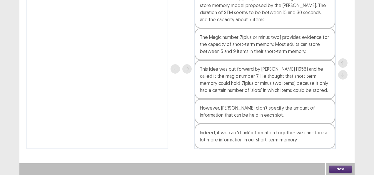
click at [348, 166] on button "Next" at bounding box center [341, 168] width 24 height 7
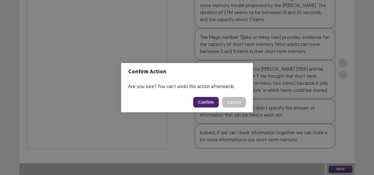
click at [211, 100] on button "Confirm" at bounding box center [206, 102] width 26 height 11
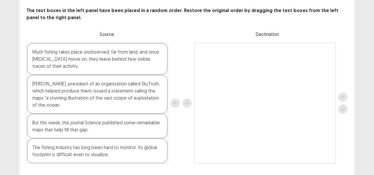
scroll to position [44, 0]
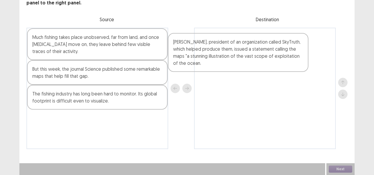
drag, startPoint x: 59, startPoint y: 96, endPoint x: 203, endPoint y: 68, distance: 145.9
click at [203, 68] on div "Much fishing takes place unobserved, far from land, and once [MEDICAL_DATA] mov…" at bounding box center [186, 88] width 321 height 121
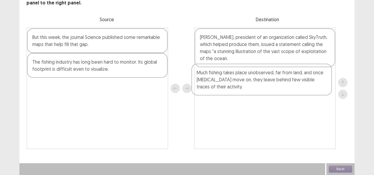
drag, startPoint x: 120, startPoint y: 51, endPoint x: 286, endPoint y: 87, distance: 169.6
click at [286, 87] on div "Much fishing takes place unobserved, far from land, and once [MEDICAL_DATA] mov…" at bounding box center [186, 88] width 321 height 121
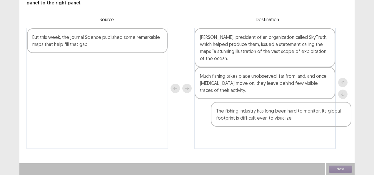
drag, startPoint x: 92, startPoint y: 64, endPoint x: 284, endPoint y: 113, distance: 197.9
click at [284, 113] on div "But this week, the journal Science published some remarkable maps that help fil…" at bounding box center [186, 88] width 321 height 121
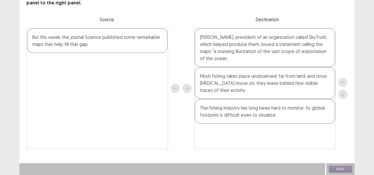
scroll to position [44, 0]
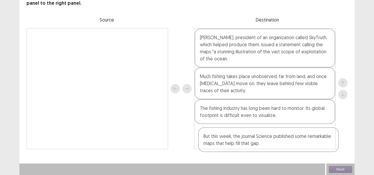
drag, startPoint x: 71, startPoint y: 33, endPoint x: 246, endPoint y: 131, distance: 200.7
click at [246, 131] on div "But this week, the journal Science published some remarkable maps that help fil…" at bounding box center [186, 88] width 321 height 121
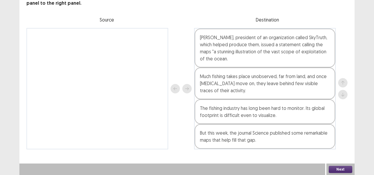
scroll to position [44, 0]
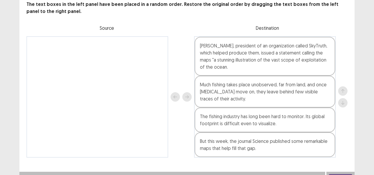
click at [258, 57] on div "[PERSON_NAME], president of an organization called SkyTruth, which helped produ…" at bounding box center [265, 56] width 141 height 39
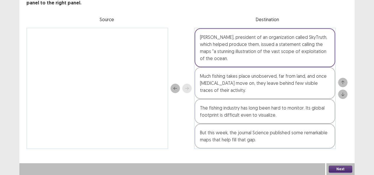
click at [335, 168] on button "Next" at bounding box center [341, 168] width 24 height 7
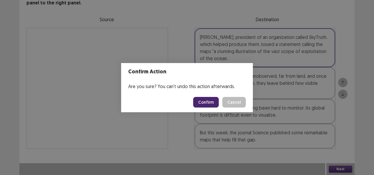
click at [208, 102] on button "Confirm" at bounding box center [206, 102] width 26 height 11
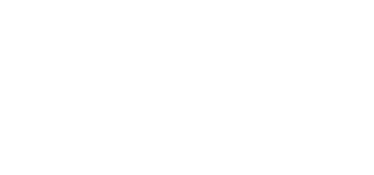
scroll to position [0, 0]
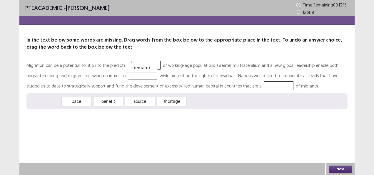
drag, startPoint x: 41, startPoint y: 103, endPoint x: 138, endPoint y: 69, distance: 102.5
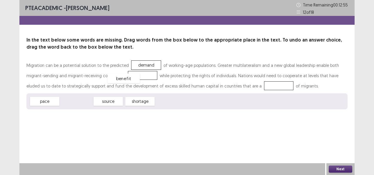
drag, startPoint x: 82, startPoint y: 102, endPoint x: 129, endPoint y: 79, distance: 52.6
drag, startPoint x: 47, startPoint y: 104, endPoint x: 230, endPoint y: 88, distance: 183.9
drag, startPoint x: 65, startPoint y: 102, endPoint x: 137, endPoint y: 62, distance: 82.7
click at [345, 167] on button "Next" at bounding box center [341, 168] width 24 height 7
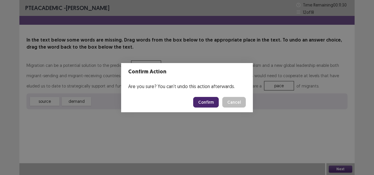
click at [205, 101] on button "Confirm" at bounding box center [206, 102] width 26 height 11
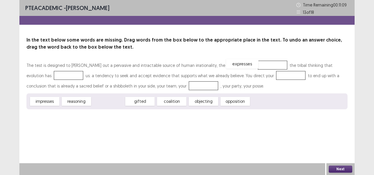
drag, startPoint x: 109, startPoint y: 99, endPoint x: 245, endPoint y: 64, distance: 140.3
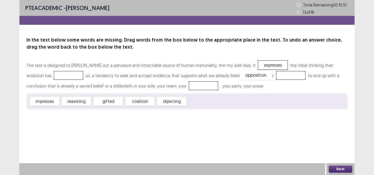
drag, startPoint x: 207, startPoint y: 99, endPoint x: 260, endPoint y: 73, distance: 58.9
drag, startPoint x: 178, startPoint y: 102, endPoint x: 169, endPoint y: 89, distance: 16.0
drag, startPoint x: 121, startPoint y: 102, endPoint x: 59, endPoint y: 77, distance: 66.9
click at [340, 167] on button "Next" at bounding box center [341, 168] width 24 height 7
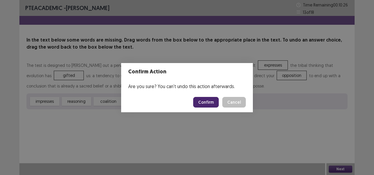
click at [206, 99] on button "Confirm" at bounding box center [206, 102] width 26 height 11
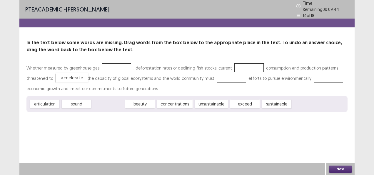
drag, startPoint x: 104, startPoint y: 100, endPoint x: 68, endPoint y: 74, distance: 44.8
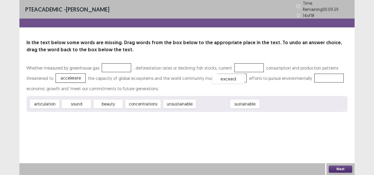
drag, startPoint x: 210, startPoint y: 102, endPoint x: 225, endPoint y: 77, distance: 29.4
drag, startPoint x: 212, startPoint y: 102, endPoint x: 324, endPoint y: 76, distance: 115.5
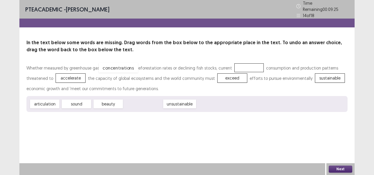
drag, startPoint x: 151, startPoint y: 101, endPoint x: 126, endPoint y: 65, distance: 43.6
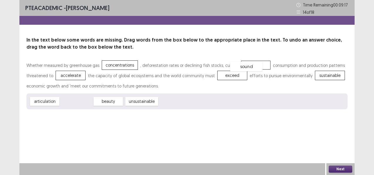
drag, startPoint x: 76, startPoint y: 103, endPoint x: 246, endPoint y: 68, distance: 173.6
click at [337, 169] on button "Next" at bounding box center [341, 168] width 24 height 7
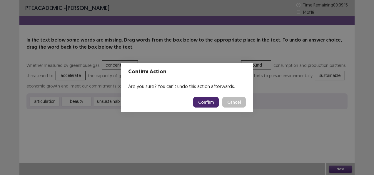
click at [209, 104] on button "Confirm" at bounding box center [206, 102] width 26 height 11
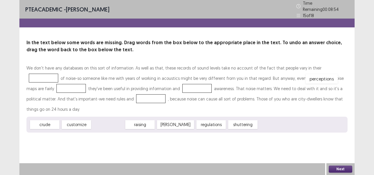
drag, startPoint x: 115, startPoint y: 113, endPoint x: 329, endPoint y: 67, distance: 218.1
drag, startPoint x: 107, startPoint y: 115, endPoint x: 162, endPoint y: 94, distance: 58.7
click at [162, 94] on div "We don't have any databases on this sort of information. As well as that, these…" at bounding box center [186, 98] width 321 height 70
drag, startPoint x: 107, startPoint y: 111, endPoint x: 166, endPoint y: 85, distance: 63.9
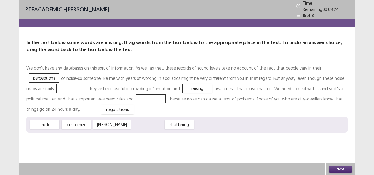
drag, startPoint x: 146, startPoint y: 110, endPoint x: 114, endPoint y: 96, distance: 35.3
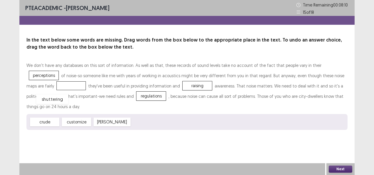
drag, startPoint x: 147, startPoint y: 112, endPoint x: 52, endPoint y: 89, distance: 98.0
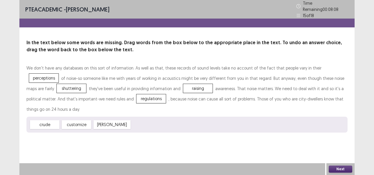
click at [349, 167] on button "Next" at bounding box center [341, 168] width 24 height 7
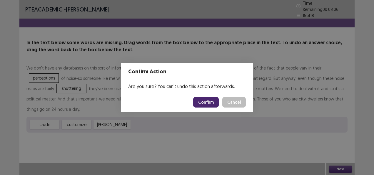
click at [207, 102] on button "Confirm" at bounding box center [206, 102] width 26 height 11
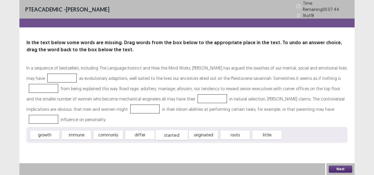
click at [167, 130] on div "started" at bounding box center [172, 135] width 32 height 10
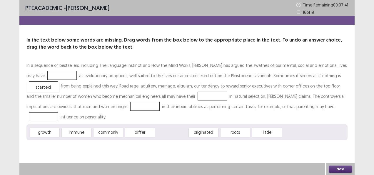
drag, startPoint x: 169, startPoint y: 121, endPoint x: 41, endPoint y: 76, distance: 136.5
drag, startPoint x: 121, startPoint y: 117, endPoint x: 171, endPoint y: 111, distance: 49.8
click at [171, 111] on div "In a sequence of bestsellers, including The Language Instinct and How the Mind …" at bounding box center [186, 100] width 321 height 80
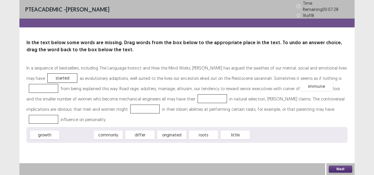
drag, startPoint x: 76, startPoint y: 122, endPoint x: 317, endPoint y: 75, distance: 246.1
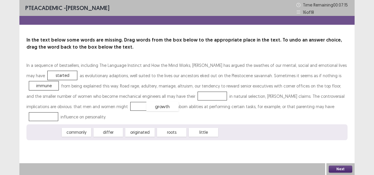
drag, startPoint x: 43, startPoint y: 121, endPoint x: 161, endPoint y: 96, distance: 120.8
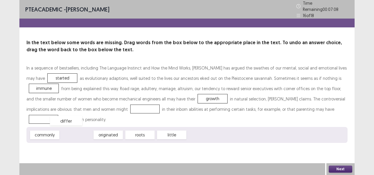
drag, startPoint x: 84, startPoint y: 121, endPoint x: 76, endPoint y: 107, distance: 16.1
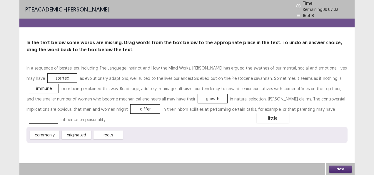
drag, startPoint x: 139, startPoint y: 124, endPoint x: 272, endPoint y: 107, distance: 134.0
click at [345, 166] on button "Next" at bounding box center [341, 168] width 24 height 7
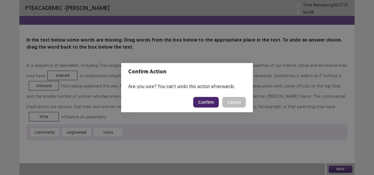
click at [205, 100] on button "Confirm" at bounding box center [206, 102] width 26 height 11
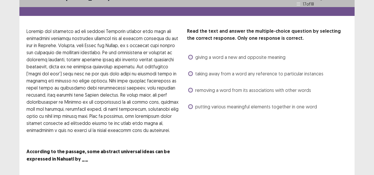
scroll to position [11, 0]
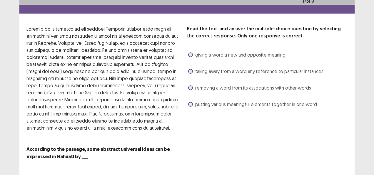
click at [210, 106] on span "putting various meaningful elements together in one word" at bounding box center [256, 104] width 122 height 7
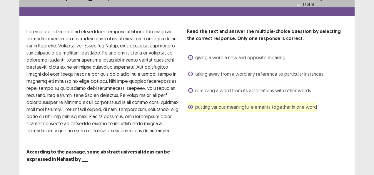
scroll to position [29, 0]
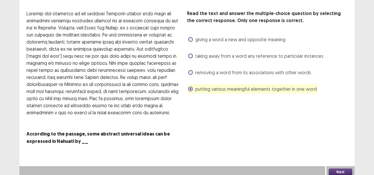
click at [334, 168] on button "Next" at bounding box center [341, 171] width 24 height 7
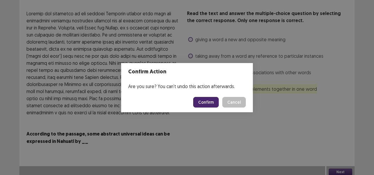
click at [205, 102] on button "Confirm" at bounding box center [206, 102] width 26 height 11
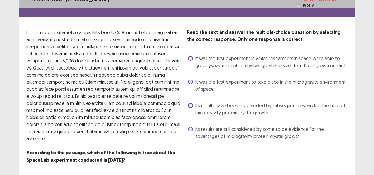
scroll to position [0, 0]
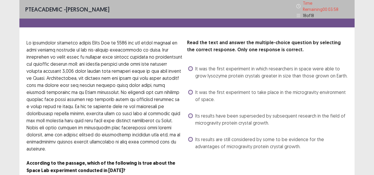
click at [233, 92] on span "It was the first experiment to take place in the microgravity environment of sp…" at bounding box center [271, 96] width 152 height 14
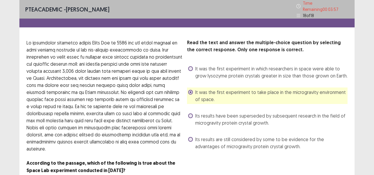
scroll to position [22, 0]
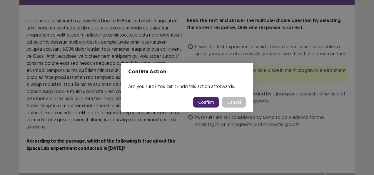
click at [209, 105] on button "Confirm" at bounding box center [206, 102] width 26 height 11
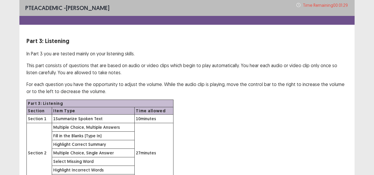
scroll to position [54, 0]
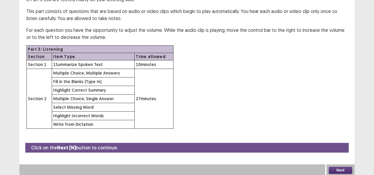
click at [332, 166] on button "Next" at bounding box center [341, 169] width 24 height 7
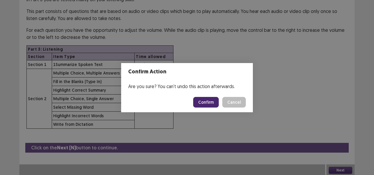
click at [210, 99] on button "Confirm" at bounding box center [206, 102] width 26 height 11
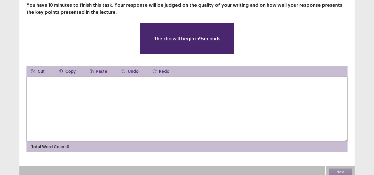
scroll to position [18, 0]
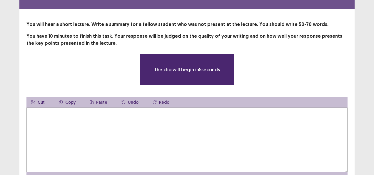
click at [71, 115] on textarea at bounding box center [186, 139] width 321 height 65
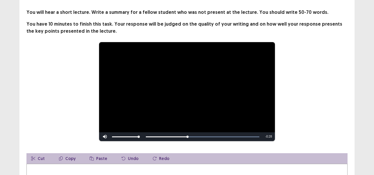
scroll to position [64, 0]
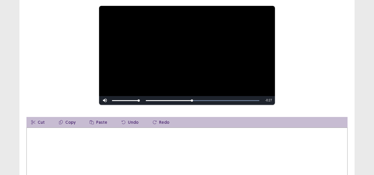
click at [197, 140] on textarea at bounding box center [186, 159] width 321 height 65
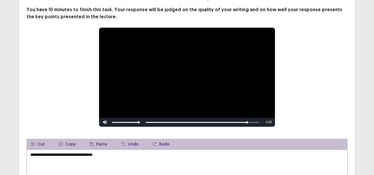
scroll to position [44, 0]
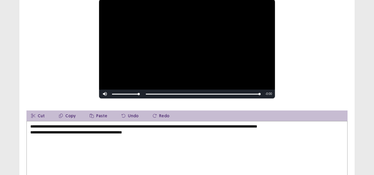
scroll to position [76, 0]
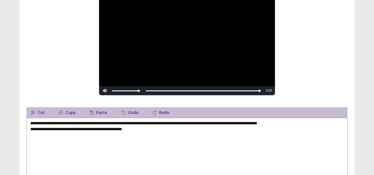
click at [313, 124] on textarea "**********" at bounding box center [186, 150] width 321 height 65
click at [311, 119] on textarea "**********" at bounding box center [186, 150] width 321 height 65
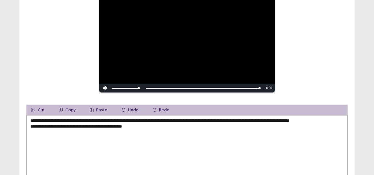
click at [30, 132] on textarea "**********" at bounding box center [186, 147] width 321 height 65
click at [58, 126] on textarea "**********" at bounding box center [186, 147] width 321 height 65
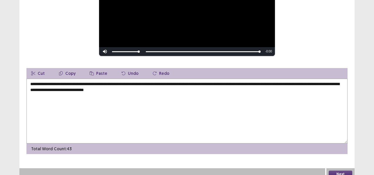
scroll to position [115, 0]
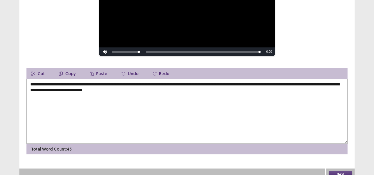
click at [81, 88] on textarea "**********" at bounding box center [186, 111] width 321 height 65
drag, startPoint x: 174, startPoint y: 87, endPoint x: 252, endPoint y: 89, distance: 77.7
click at [252, 89] on textarea "**********" at bounding box center [186, 111] width 321 height 65
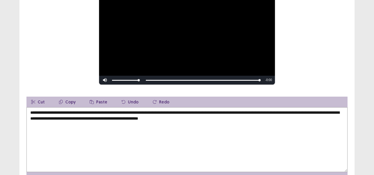
scroll to position [118, 0]
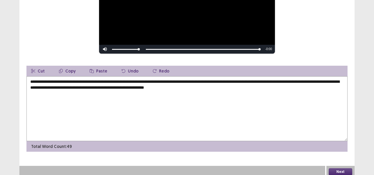
click at [56, 79] on textarea "**********" at bounding box center [186, 108] width 321 height 65
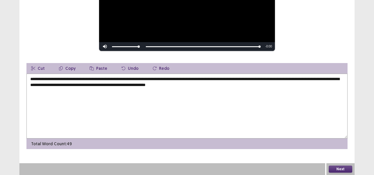
click at [259, 84] on textarea "**********" at bounding box center [186, 106] width 321 height 65
type textarea "**********"
click at [343, 168] on button "Next" at bounding box center [341, 168] width 24 height 7
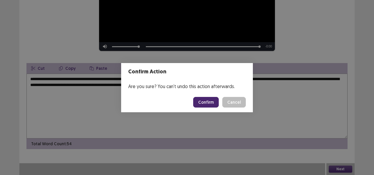
click at [201, 98] on button "Confirm" at bounding box center [206, 102] width 26 height 11
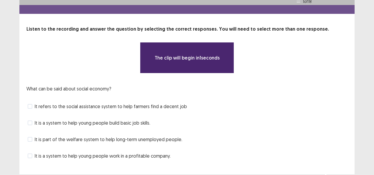
scroll to position [22, 0]
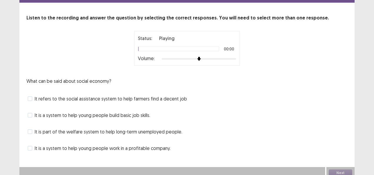
click at [226, 56] on div "Volume:" at bounding box center [187, 59] width 98 height 6
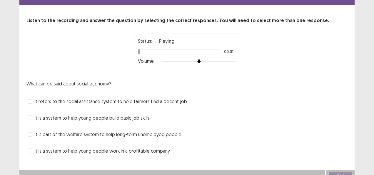
click at [229, 59] on div at bounding box center [199, 61] width 74 height 5
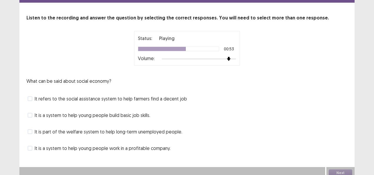
click at [99, 116] on span "It is a system to help young people build basic job skills." at bounding box center [93, 114] width 116 height 7
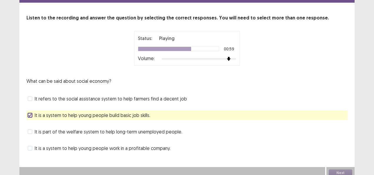
click at [116, 149] on span "It is a system to help young people work in a profitable company." at bounding box center [103, 147] width 136 height 7
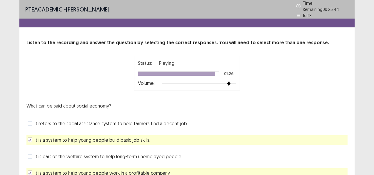
scroll to position [26, 0]
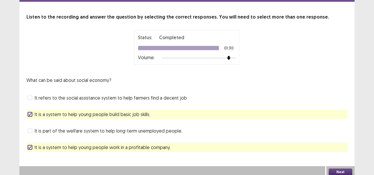
click at [339, 168] on button "Next" at bounding box center [341, 171] width 24 height 7
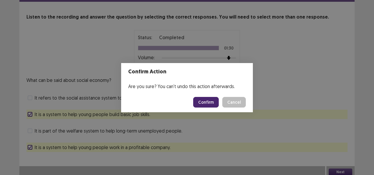
click at [210, 101] on button "Confirm" at bounding box center [206, 102] width 26 height 11
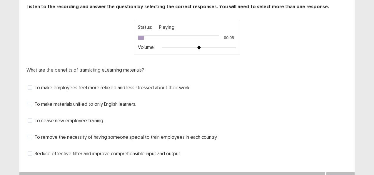
scroll to position [37, 0]
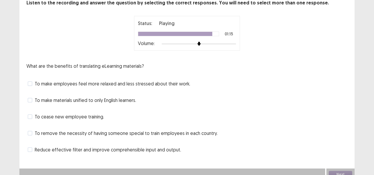
click at [82, 134] on span "To remove the necessity of having someone special to train employees in each co…" at bounding box center [126, 132] width 183 height 7
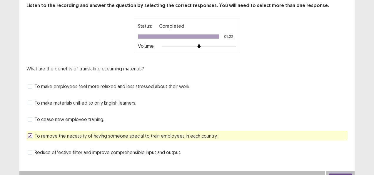
click at [127, 149] on span "Reduce effective filter and improve comprehensible input and output." at bounding box center [108, 152] width 146 height 7
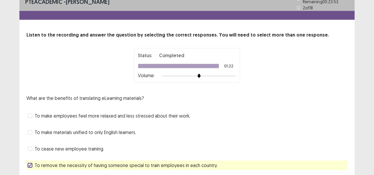
scroll to position [42, 0]
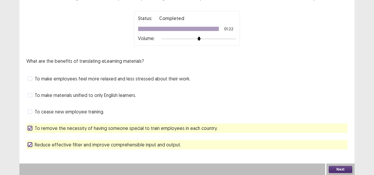
click at [343, 167] on button "Next" at bounding box center [341, 169] width 24 height 7
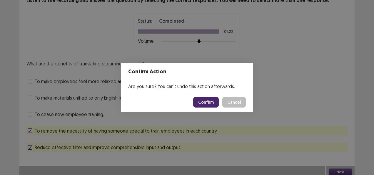
click at [202, 104] on div "Confirm Action Are you sure? You can't undo this action afterwards. Confirm Can…" at bounding box center [187, 87] width 374 height 175
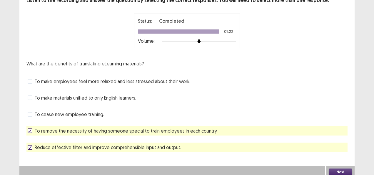
click at [202, 104] on div "What are the benefits of translating eLearning materials? To make employees fee…" at bounding box center [186, 106] width 321 height 92
click at [343, 168] on button "Next" at bounding box center [341, 171] width 24 height 7
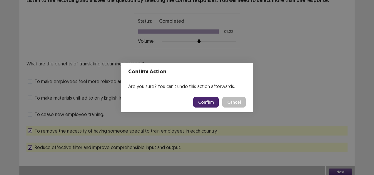
click at [206, 102] on button "Confirm" at bounding box center [206, 102] width 26 height 11
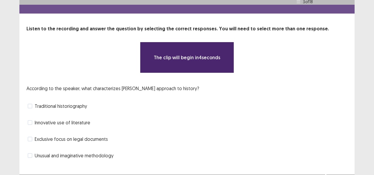
scroll to position [14, 0]
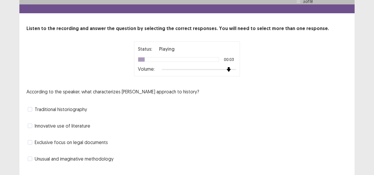
click at [225, 68] on div at bounding box center [199, 69] width 74 height 5
click at [50, 122] on span "Innovative use of literature" at bounding box center [63, 125] width 56 height 7
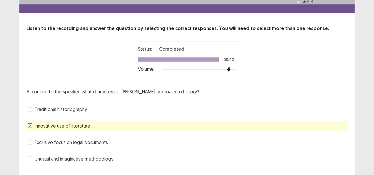
click at [63, 106] on span "Traditional historiography" at bounding box center [61, 109] width 52 height 7
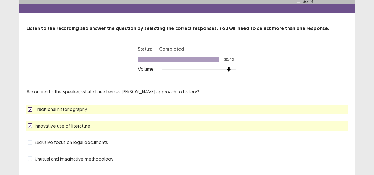
scroll to position [26, 0]
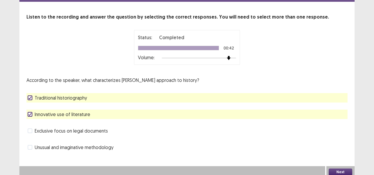
click at [337, 169] on button "Next" at bounding box center [341, 171] width 24 height 7
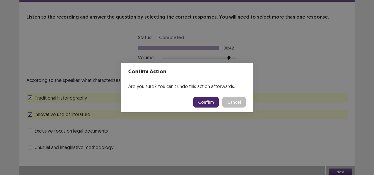
click at [210, 103] on button "Confirm" at bounding box center [206, 102] width 26 height 11
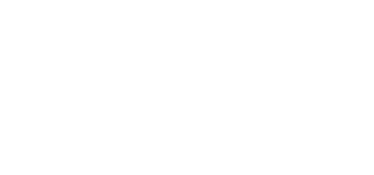
scroll to position [0, 0]
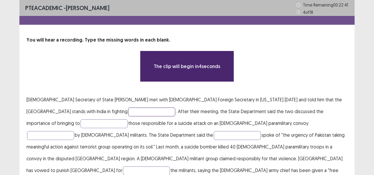
click at [128, 111] on input "text" at bounding box center [151, 111] width 47 height 9
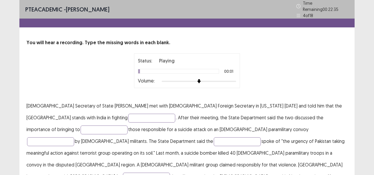
click at [220, 79] on div at bounding box center [199, 81] width 74 height 5
click at [217, 79] on div at bounding box center [199, 81] width 74 height 5
click at [128, 114] on input "text" at bounding box center [151, 118] width 47 height 9
type input "*******"
click at [128, 125] on input "text" at bounding box center [104, 129] width 47 height 9
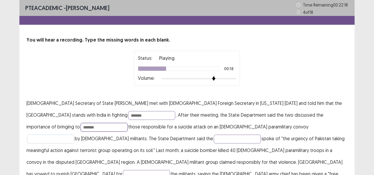
type input "*******"
click at [74, 134] on input "text" at bounding box center [50, 138] width 47 height 9
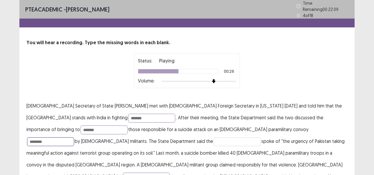
type input "*******"
click at [214, 139] on input "text" at bounding box center [237, 141] width 47 height 9
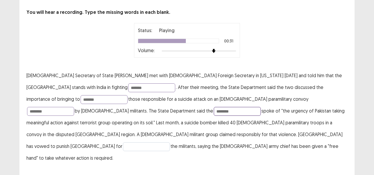
type input "********"
click at [153, 142] on input "text" at bounding box center [146, 146] width 47 height 9
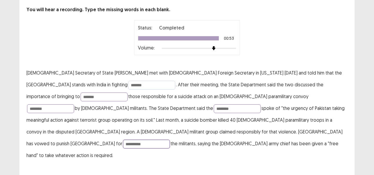
type input "**********"
click at [128, 84] on input "*******" at bounding box center [151, 85] width 47 height 9
type input "*********"
click at [74, 104] on input "*******" at bounding box center [50, 108] width 47 height 9
type input "*******"
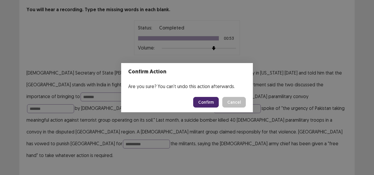
click at [203, 99] on button "Confirm" at bounding box center [206, 102] width 26 height 11
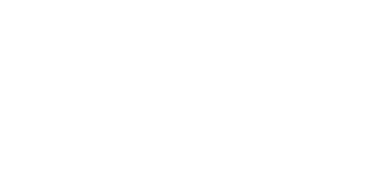
scroll to position [0, 0]
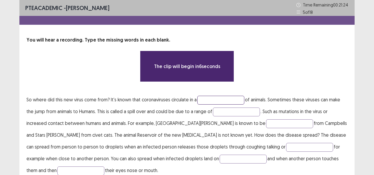
click at [211, 99] on input "text" at bounding box center [220, 100] width 47 height 9
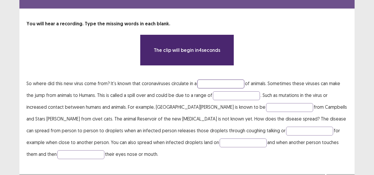
scroll to position [16, 0]
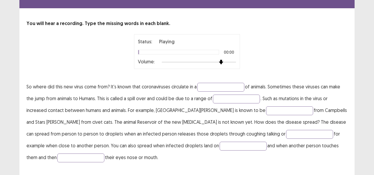
click at [221, 62] on div at bounding box center [199, 62] width 74 height 5
click at [220, 87] on input "text" at bounding box center [220, 87] width 47 height 9
type input "*****"
click at [231, 96] on input "text" at bounding box center [236, 98] width 47 height 9
click at [219, 62] on div at bounding box center [199, 62] width 74 height 5
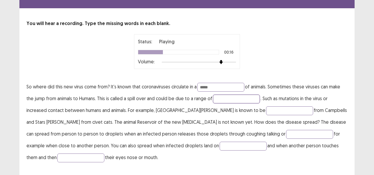
click at [230, 98] on input "text" at bounding box center [236, 98] width 47 height 9
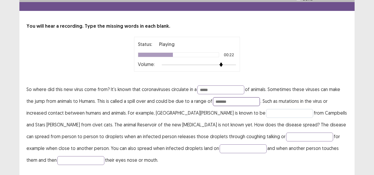
type input "*******"
click at [266, 109] on input "text" at bounding box center [289, 113] width 47 height 9
type input "**********"
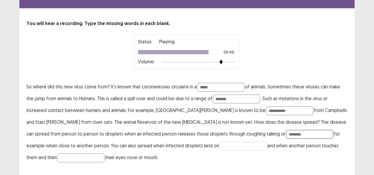
type input "********"
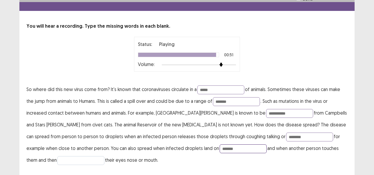
type input "*******"
click at [104, 156] on input "text" at bounding box center [80, 160] width 47 height 9
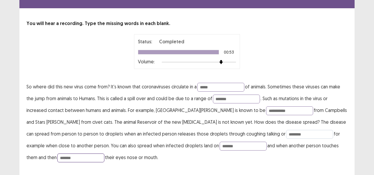
type input "*******"
click at [286, 131] on input "********" at bounding box center [309, 134] width 47 height 9
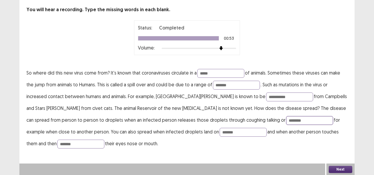
type input "********"
click at [337, 169] on button "Next" at bounding box center [341, 169] width 24 height 7
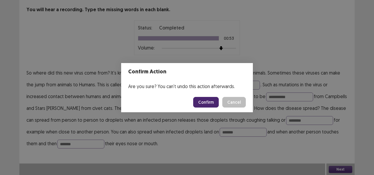
click at [201, 102] on button "Confirm" at bounding box center [206, 102] width 26 height 11
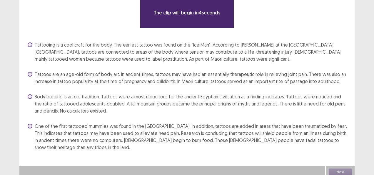
scroll to position [0, 0]
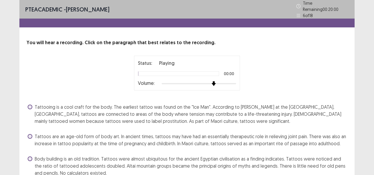
click at [214, 81] on div at bounding box center [199, 83] width 74 height 5
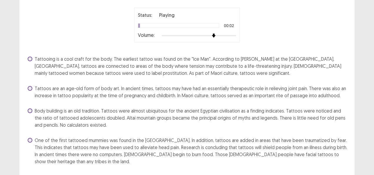
scroll to position [58, 0]
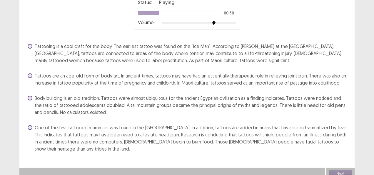
click at [31, 45] on span at bounding box center [30, 46] width 5 height 5
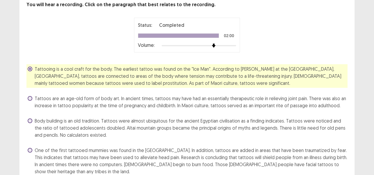
scroll to position [62, 0]
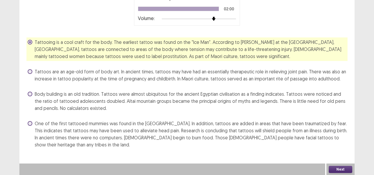
click at [346, 170] on button "Next" at bounding box center [341, 169] width 24 height 7
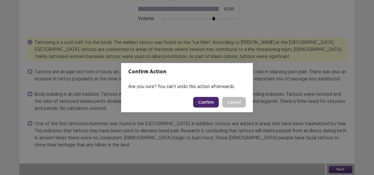
click at [206, 100] on button "Confirm" at bounding box center [206, 102] width 26 height 11
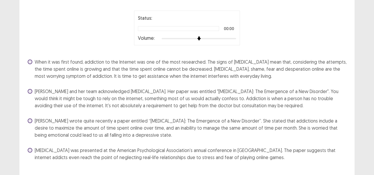
scroll to position [42, 0]
click at [221, 38] on div at bounding box center [199, 38] width 74 height 5
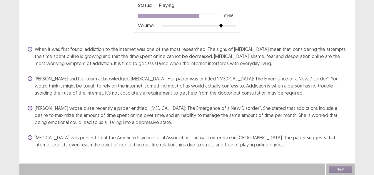
click at [263, 55] on span "When it was first found, addiction to the Internet was one of the most research…" at bounding box center [191, 56] width 313 height 21
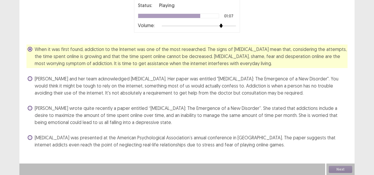
drag, startPoint x: 263, startPoint y: 55, endPoint x: 258, endPoint y: 69, distance: 14.6
click at [258, 69] on div "When it was first found, addiction to the Internet was one of the most research…" at bounding box center [186, 96] width 321 height 105
click at [131, 91] on span "[PERSON_NAME] and her team acknowledged [MEDICAL_DATA]. Her paper was entitled …" at bounding box center [191, 85] width 313 height 21
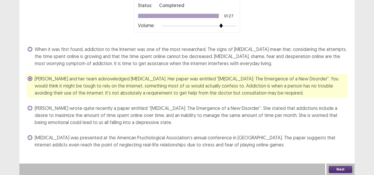
click at [347, 174] on div "Next" at bounding box center [340, 169] width 28 height 12
click at [342, 166] on button "Next" at bounding box center [341, 169] width 24 height 7
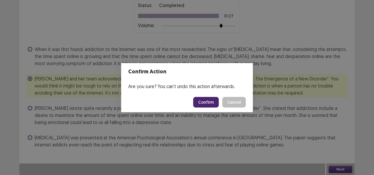
click at [239, 99] on button "Cancel" at bounding box center [234, 102] width 24 height 11
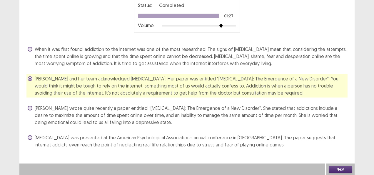
click at [349, 169] on button "Next" at bounding box center [341, 169] width 24 height 7
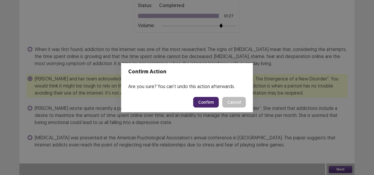
click at [215, 103] on button "Confirm" at bounding box center [206, 102] width 26 height 11
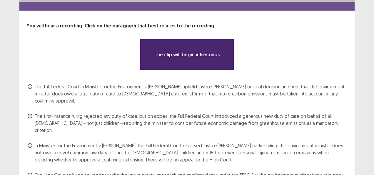
scroll to position [0, 0]
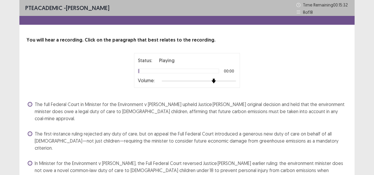
click at [212, 82] on div at bounding box center [199, 81] width 74 height 5
click at [233, 80] on div at bounding box center [199, 81] width 74 height 5
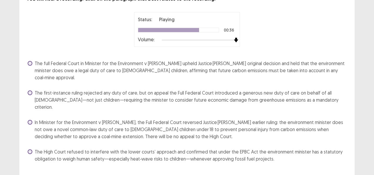
click at [238, 40] on img at bounding box center [236, 40] width 5 height 5
click at [114, 119] on span "In Minister for the Environment v [PERSON_NAME], the Full Federal Court reverse…" at bounding box center [191, 129] width 313 height 21
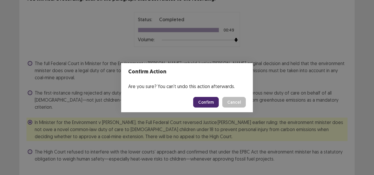
click at [205, 98] on button "Confirm" at bounding box center [206, 102] width 26 height 11
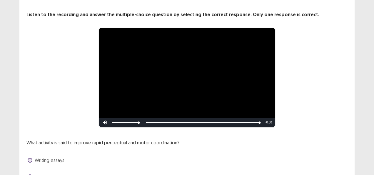
scroll to position [91, 0]
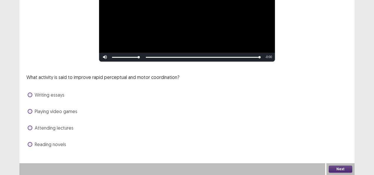
click at [30, 144] on span at bounding box center [30, 144] width 5 height 5
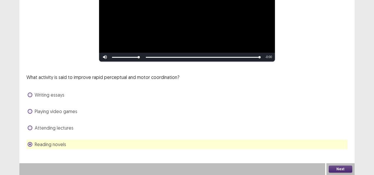
click at [349, 169] on button "Next" at bounding box center [341, 168] width 24 height 7
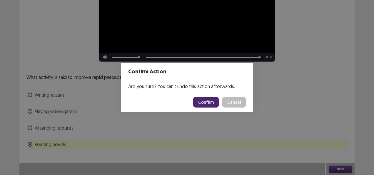
click at [204, 101] on button "Confirm" at bounding box center [206, 102] width 26 height 11
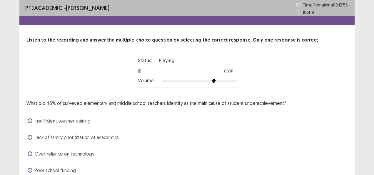
click at [212, 81] on div at bounding box center [199, 81] width 74 height 5
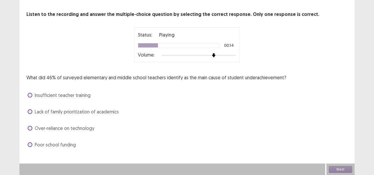
click at [58, 110] on span "Lack of family prioritization of academics" at bounding box center [77, 111] width 84 height 7
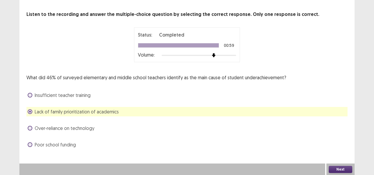
click at [347, 169] on button "Next" at bounding box center [341, 169] width 24 height 7
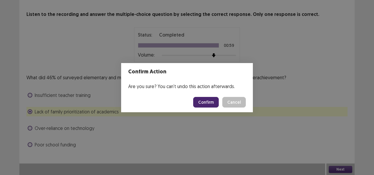
click at [204, 101] on button "Confirm" at bounding box center [206, 102] width 26 height 11
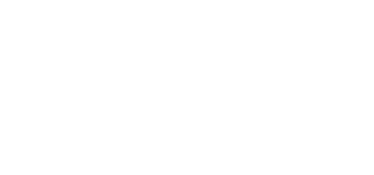
scroll to position [0, 0]
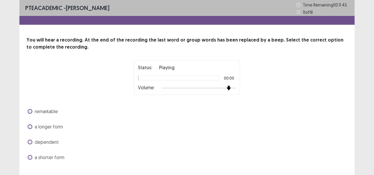
click at [232, 89] on div at bounding box center [199, 88] width 74 height 5
click at [236, 88] on div at bounding box center [199, 88] width 74 height 5
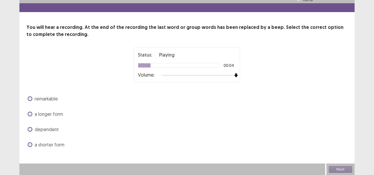
click at [228, 75] on div at bounding box center [199, 75] width 74 height 5
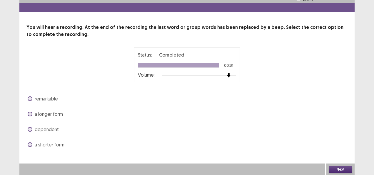
click at [47, 131] on span "dependent" at bounding box center [47, 129] width 24 height 7
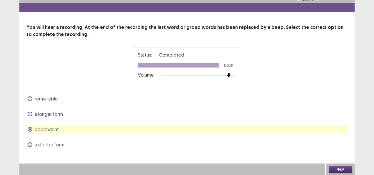
click at [342, 168] on button "Next" at bounding box center [341, 169] width 24 height 7
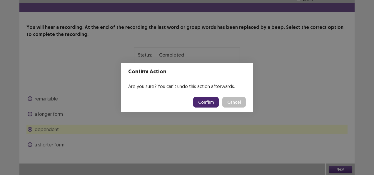
click at [212, 98] on button "Confirm" at bounding box center [206, 102] width 26 height 11
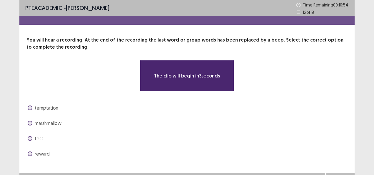
scroll to position [9, 0]
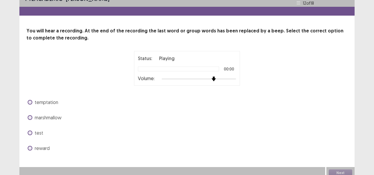
click at [217, 78] on div at bounding box center [199, 78] width 74 height 1
click at [44, 149] on span "reward" at bounding box center [42, 147] width 15 height 7
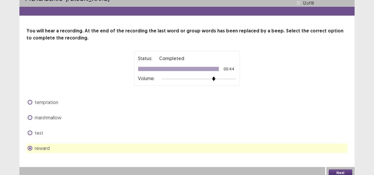
scroll to position [13, 0]
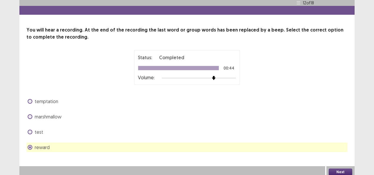
click at [342, 171] on button "Next" at bounding box center [341, 171] width 24 height 7
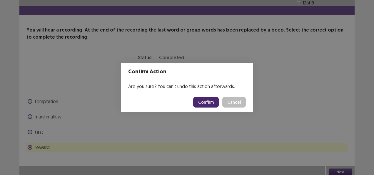
click at [212, 104] on button "Confirm" at bounding box center [206, 102] width 26 height 11
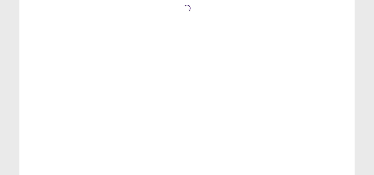
scroll to position [0, 0]
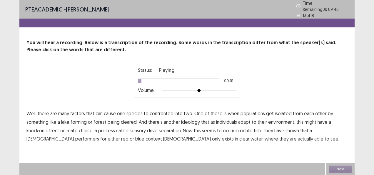
click at [212, 81] on div "Status: Playing 00:01 Volume:" at bounding box center [187, 79] width 98 height 27
click at [164, 113] on span "confronted" at bounding box center [162, 113] width 24 height 7
click at [189, 120] on span "ideology" at bounding box center [190, 121] width 19 height 7
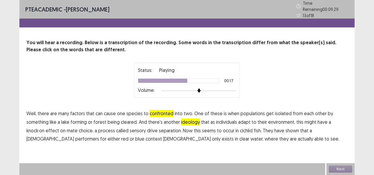
click at [168, 127] on span "separation." at bounding box center [170, 130] width 23 height 7
click at [75, 135] on span "performers" at bounding box center [87, 138] width 24 height 7
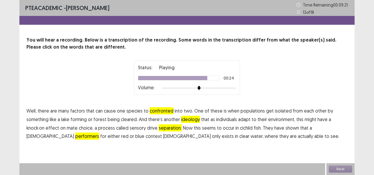
click at [146, 138] on span "context" at bounding box center [154, 135] width 16 height 7
click at [339, 167] on button "Next" at bounding box center [341, 168] width 24 height 7
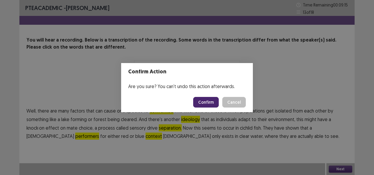
click at [208, 99] on button "Confirm" at bounding box center [206, 102] width 26 height 11
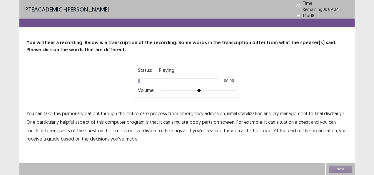
click at [213, 88] on div at bounding box center [199, 90] width 74 height 5
click at [276, 112] on span "cry" at bounding box center [276, 113] width 6 height 7
click at [282, 120] on span "situation" at bounding box center [284, 121] width 17 height 7
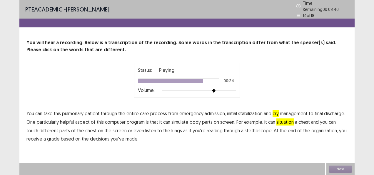
click at [207, 129] on span "reading" at bounding box center [215, 130] width 16 height 7
click at [311, 128] on span "organization," at bounding box center [324, 130] width 26 height 7
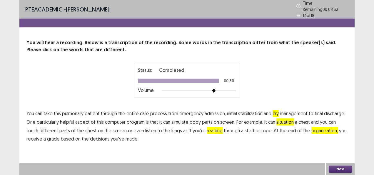
click at [339, 168] on button "Next" at bounding box center [341, 168] width 24 height 7
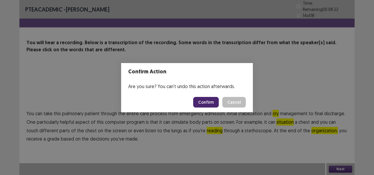
click at [210, 103] on button "Confirm" at bounding box center [206, 102] width 26 height 11
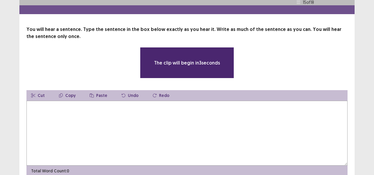
scroll to position [14, 0]
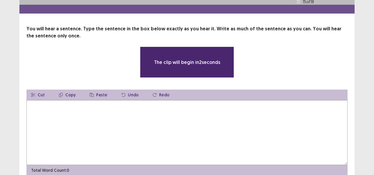
click at [76, 110] on textarea at bounding box center [186, 132] width 321 height 65
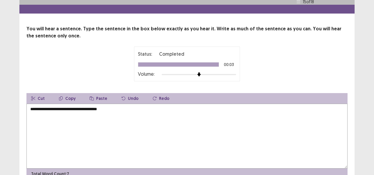
scroll to position [41, 0]
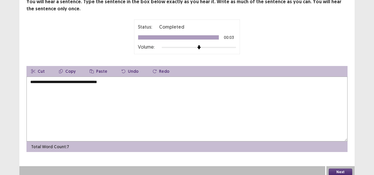
type textarea "**********"
click at [340, 170] on button "Next" at bounding box center [341, 171] width 24 height 7
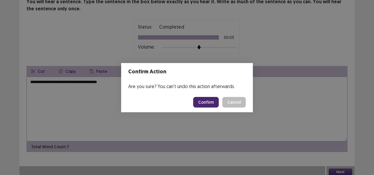
click at [201, 98] on button "Confirm" at bounding box center [206, 102] width 26 height 11
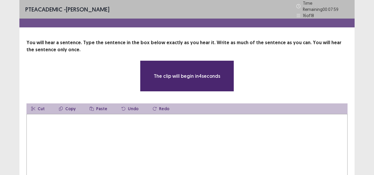
click at [133, 129] on textarea at bounding box center [186, 146] width 321 height 65
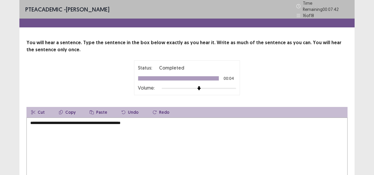
click at [50, 122] on textarea "**********" at bounding box center [186, 149] width 321 height 65
click at [86, 120] on textarea "**********" at bounding box center [186, 149] width 321 height 65
click at [140, 118] on textarea "**********" at bounding box center [186, 149] width 321 height 65
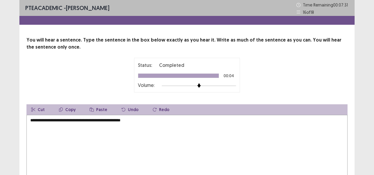
scroll to position [41, 0]
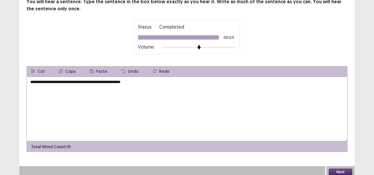
type textarea "**********"
click at [336, 168] on button "Next" at bounding box center [341, 171] width 24 height 7
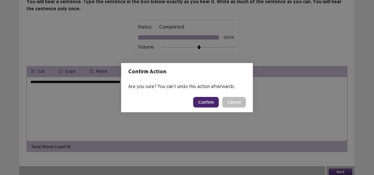
click at [204, 101] on button "Confirm" at bounding box center [206, 102] width 26 height 11
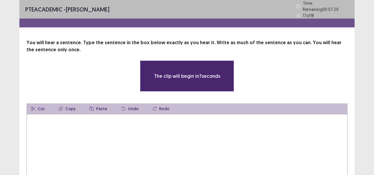
scroll to position [16, 0]
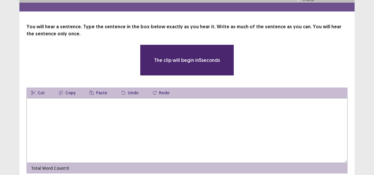
click at [76, 98] on textarea at bounding box center [186, 130] width 321 height 65
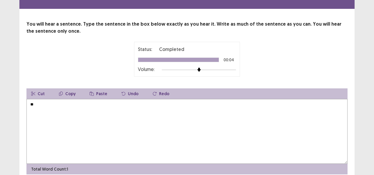
type textarea "*"
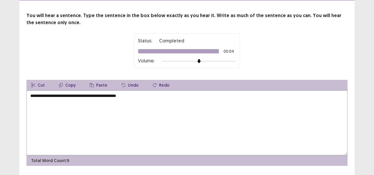
scroll to position [41, 0]
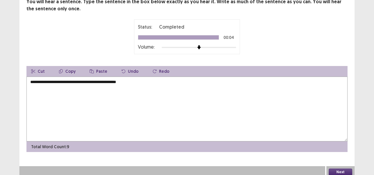
type textarea "**********"
click at [339, 168] on button "Next" at bounding box center [341, 171] width 24 height 7
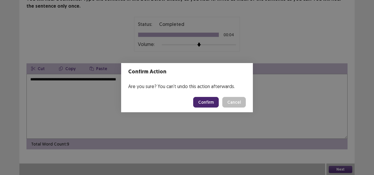
click at [208, 103] on button "Confirm" at bounding box center [206, 102] width 26 height 11
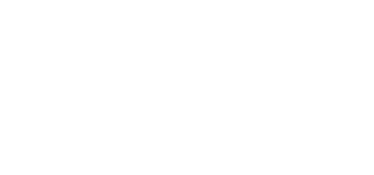
scroll to position [0, 0]
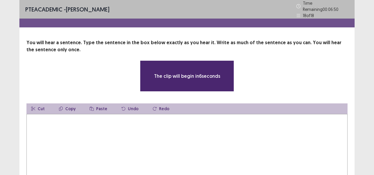
click at [85, 117] on textarea at bounding box center [186, 146] width 321 height 65
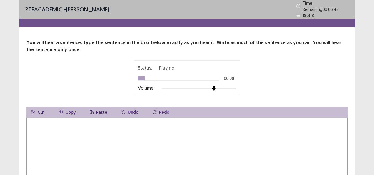
click at [213, 86] on div at bounding box center [199, 88] width 74 height 5
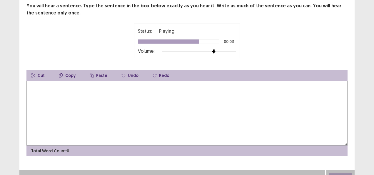
scroll to position [41, 0]
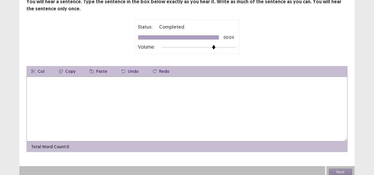
click at [213, 85] on textarea at bounding box center [186, 108] width 321 height 65
type textarea "*"
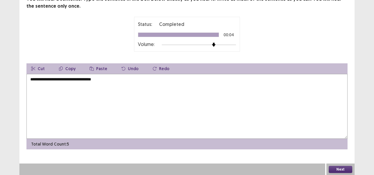
type textarea "**********"
click at [341, 167] on button "Next" at bounding box center [341, 169] width 24 height 7
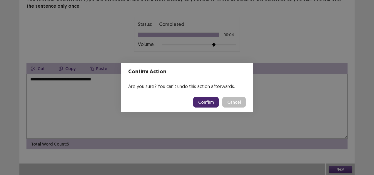
click at [205, 99] on button "Confirm" at bounding box center [206, 102] width 26 height 11
